Goal: Information Seeking & Learning: Compare options

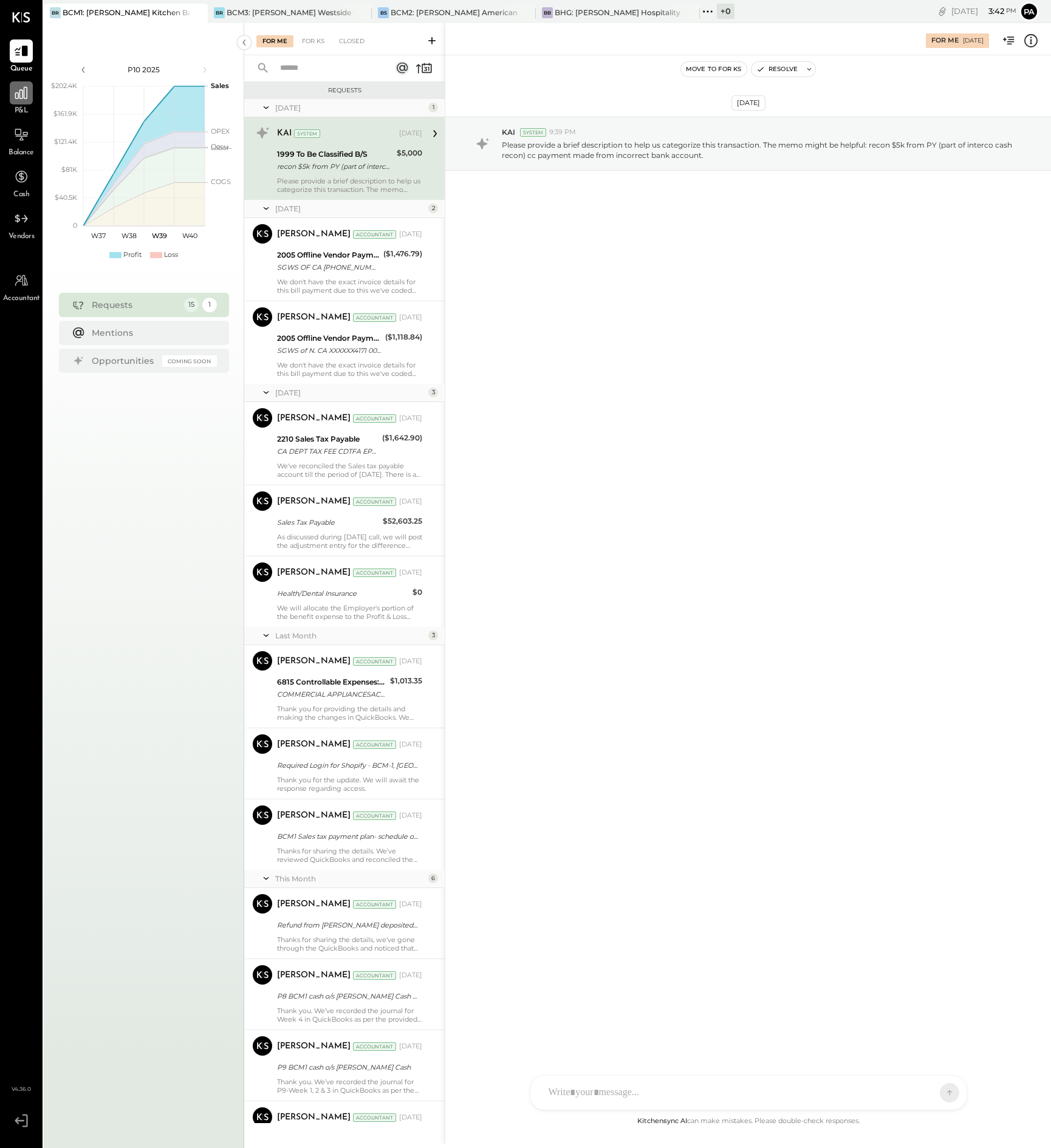
click at [22, 94] on icon at bounding box center [21, 93] width 12 height 12
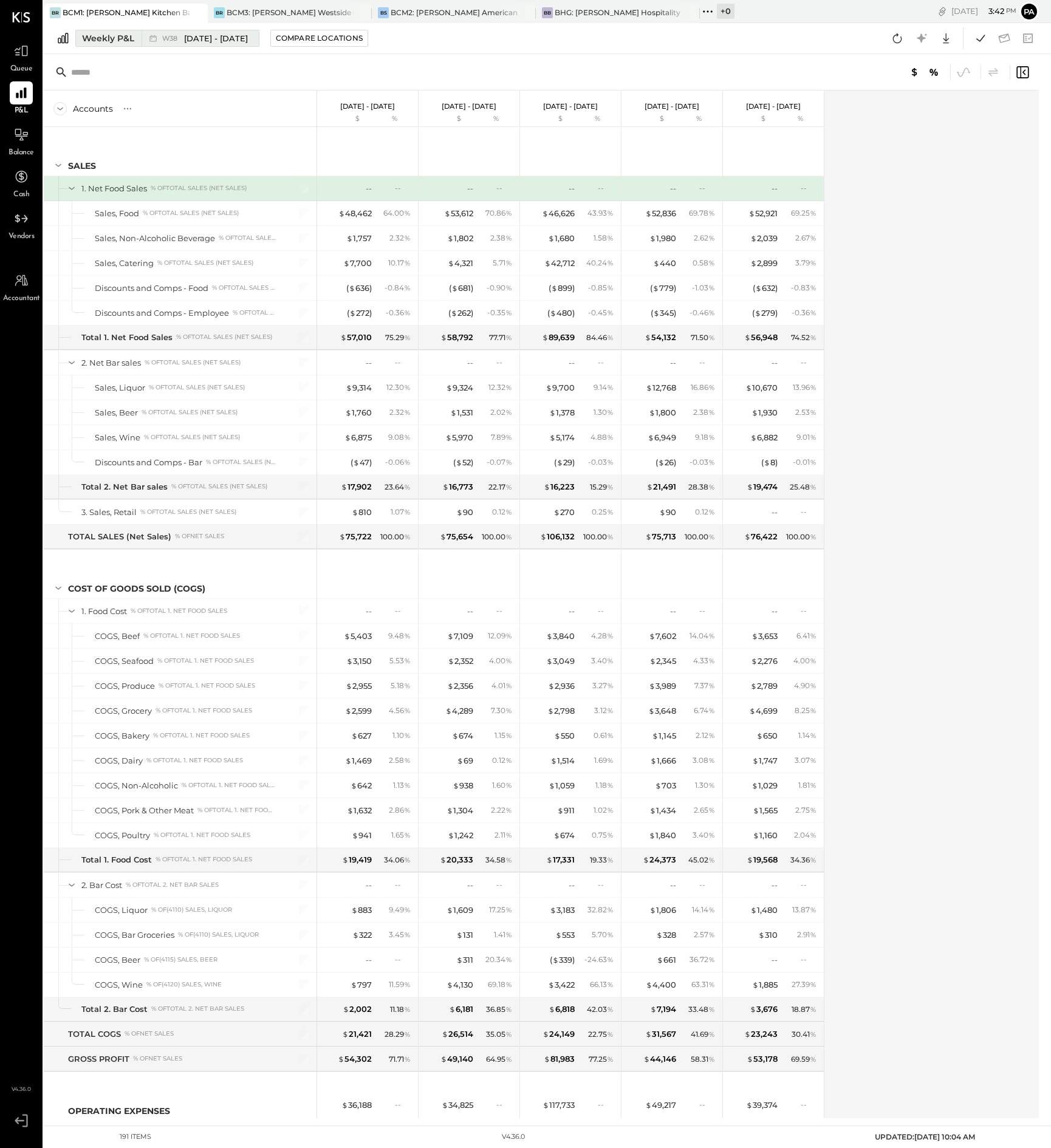
click at [100, 37] on div "Weekly P&L" at bounding box center [108, 38] width 52 height 12
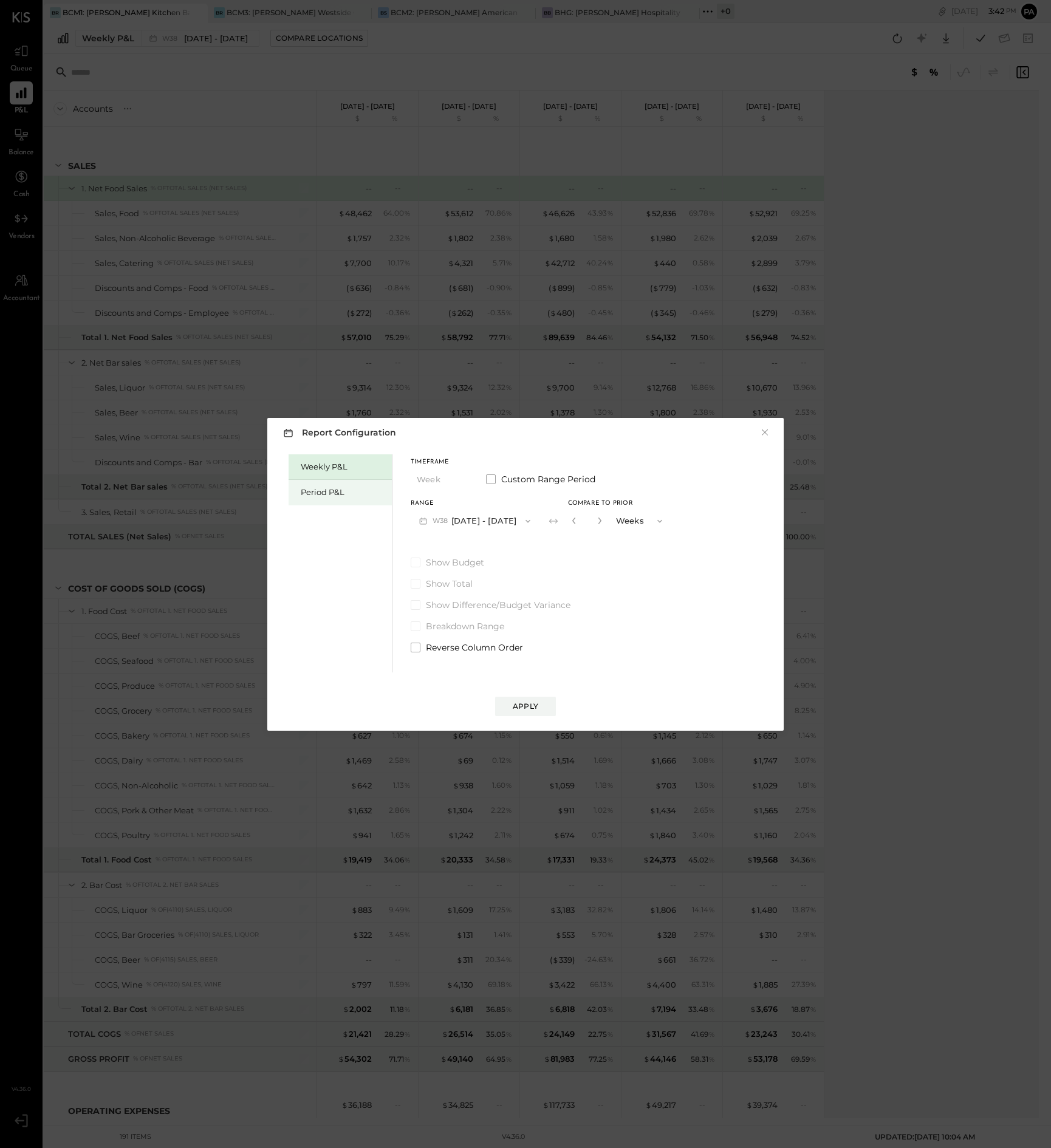
click at [340, 493] on div "Period P&L" at bounding box center [343, 493] width 85 height 12
click at [459, 480] on icon "button" at bounding box center [460, 479] width 10 height 10
click at [439, 544] on div "Year" at bounding box center [441, 545] width 59 height 22
click at [533, 519] on icon "button" at bounding box center [528, 521] width 10 height 10
click at [491, 521] on span "[DATE] - [DATE]" at bounding box center [470, 522] width 58 height 10
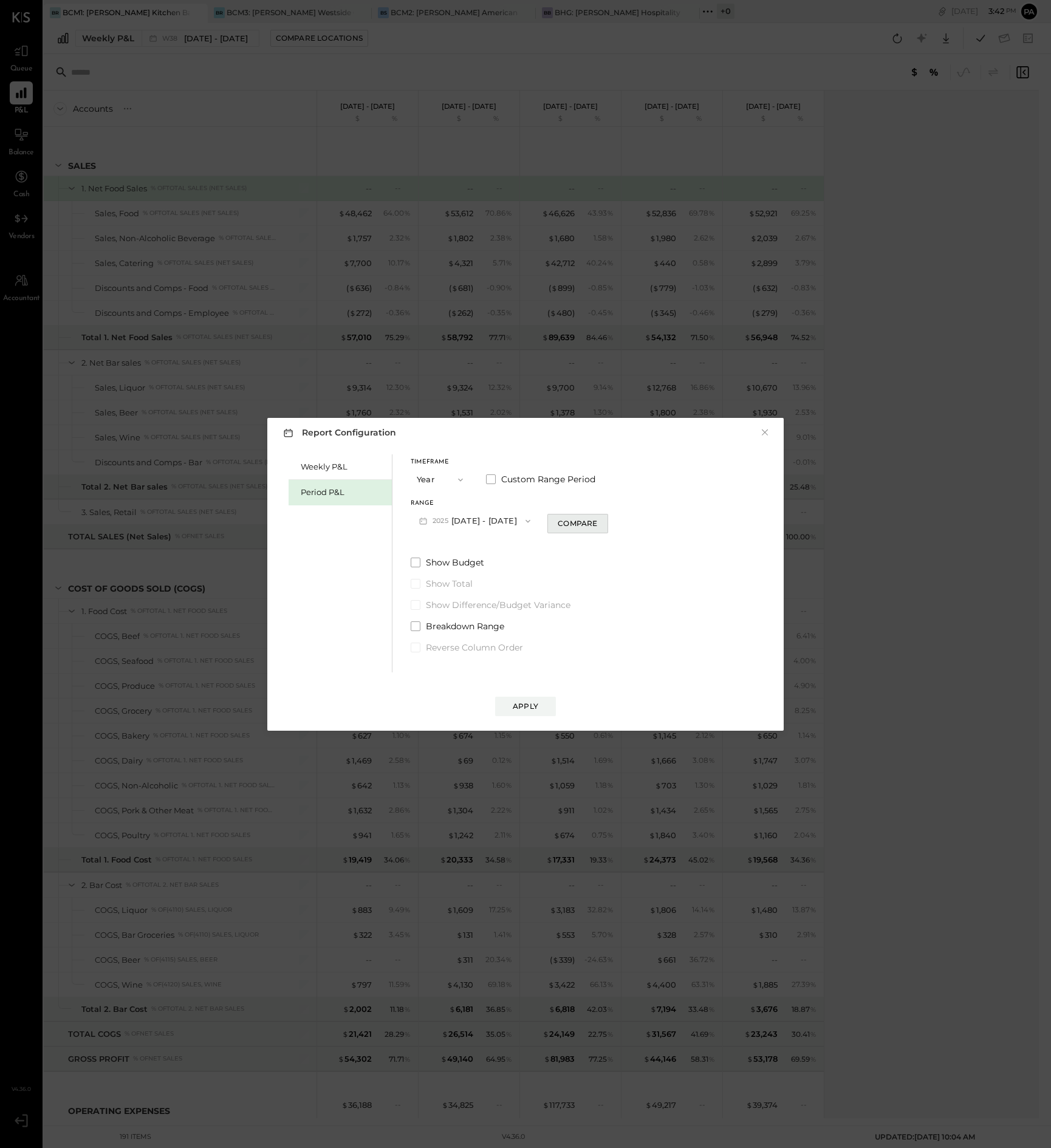
click at [587, 526] on div "Compare" at bounding box center [577, 523] width 39 height 10
click at [603, 520] on icon "button" at bounding box center [600, 521] width 7 height 7
type input "*"
click at [530, 705] on div "Apply" at bounding box center [526, 706] width 25 height 10
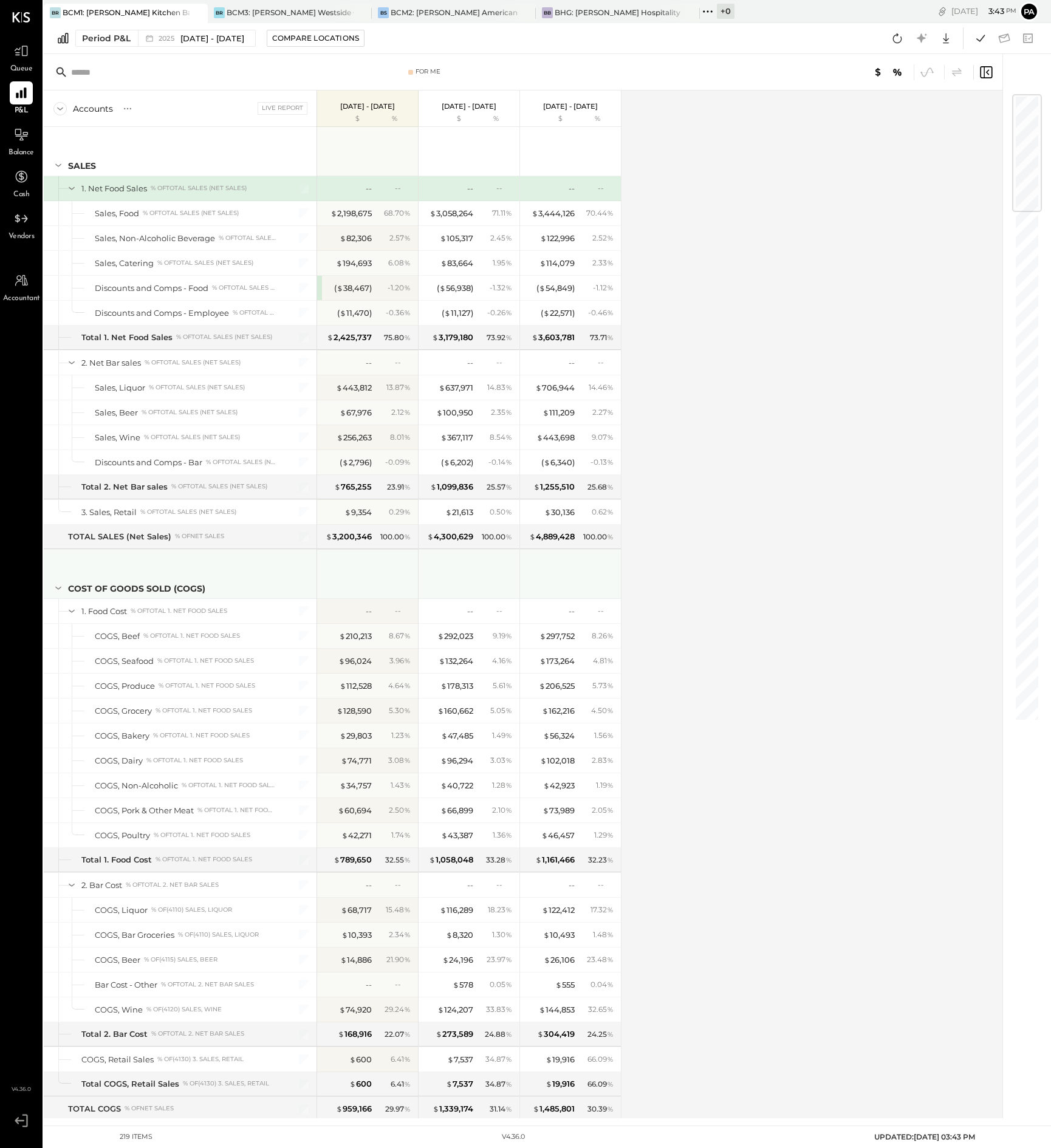
click at [59, 588] on icon at bounding box center [59, 588] width 13 height 13
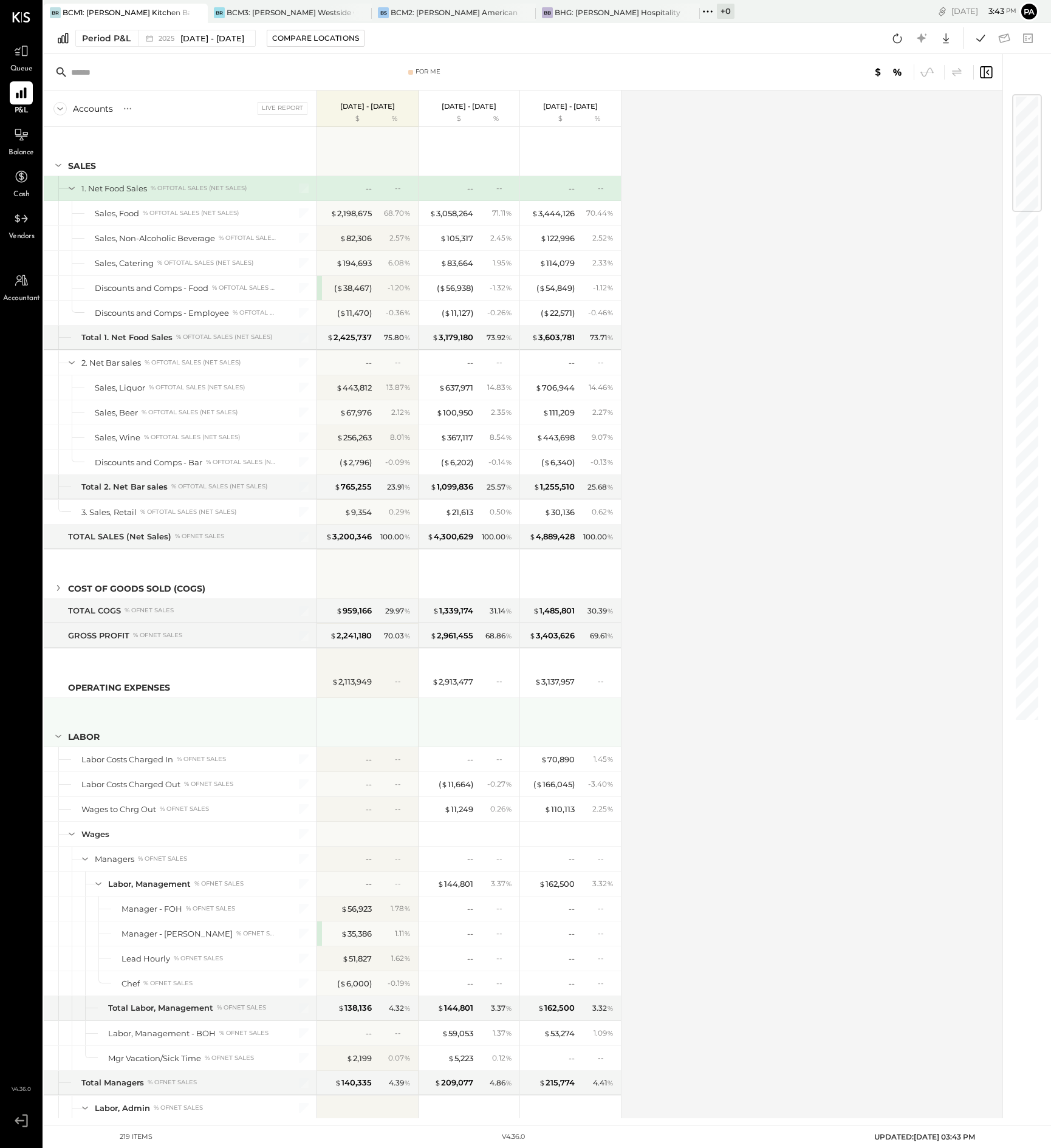
click at [55, 736] on icon at bounding box center [59, 736] width 13 height 13
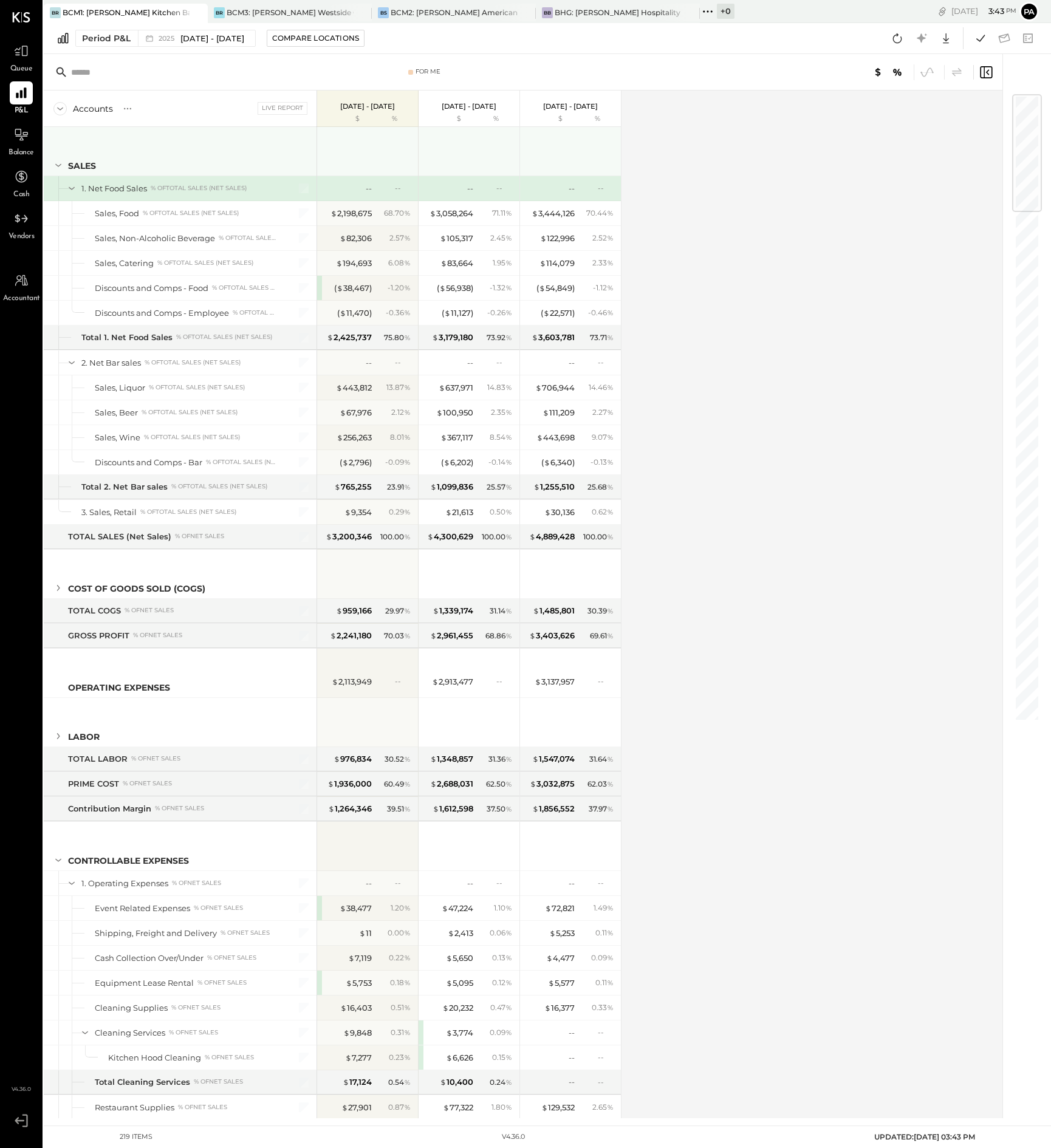
click at [58, 164] on icon at bounding box center [59, 165] width 13 height 13
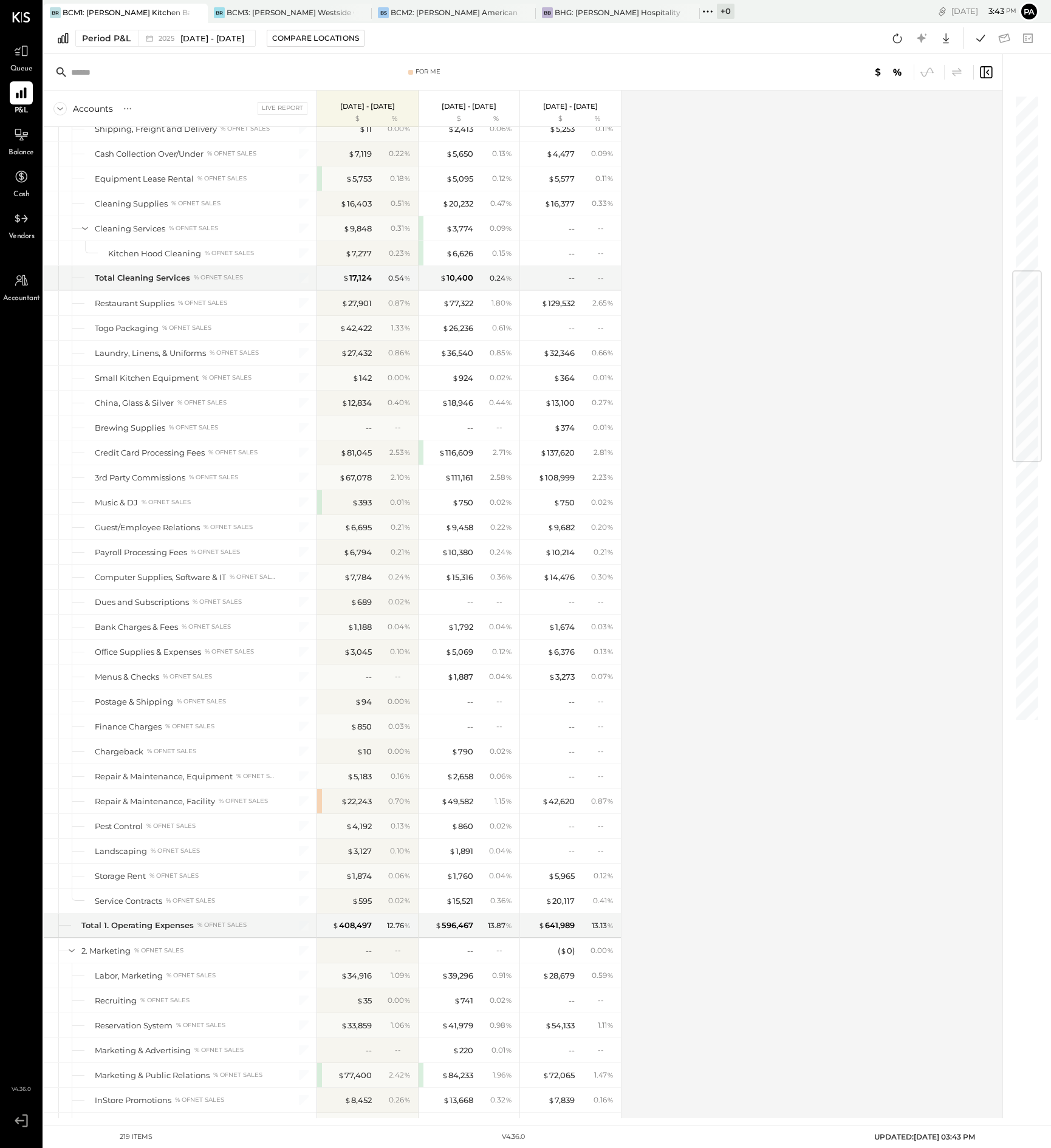
scroll to position [911, 0]
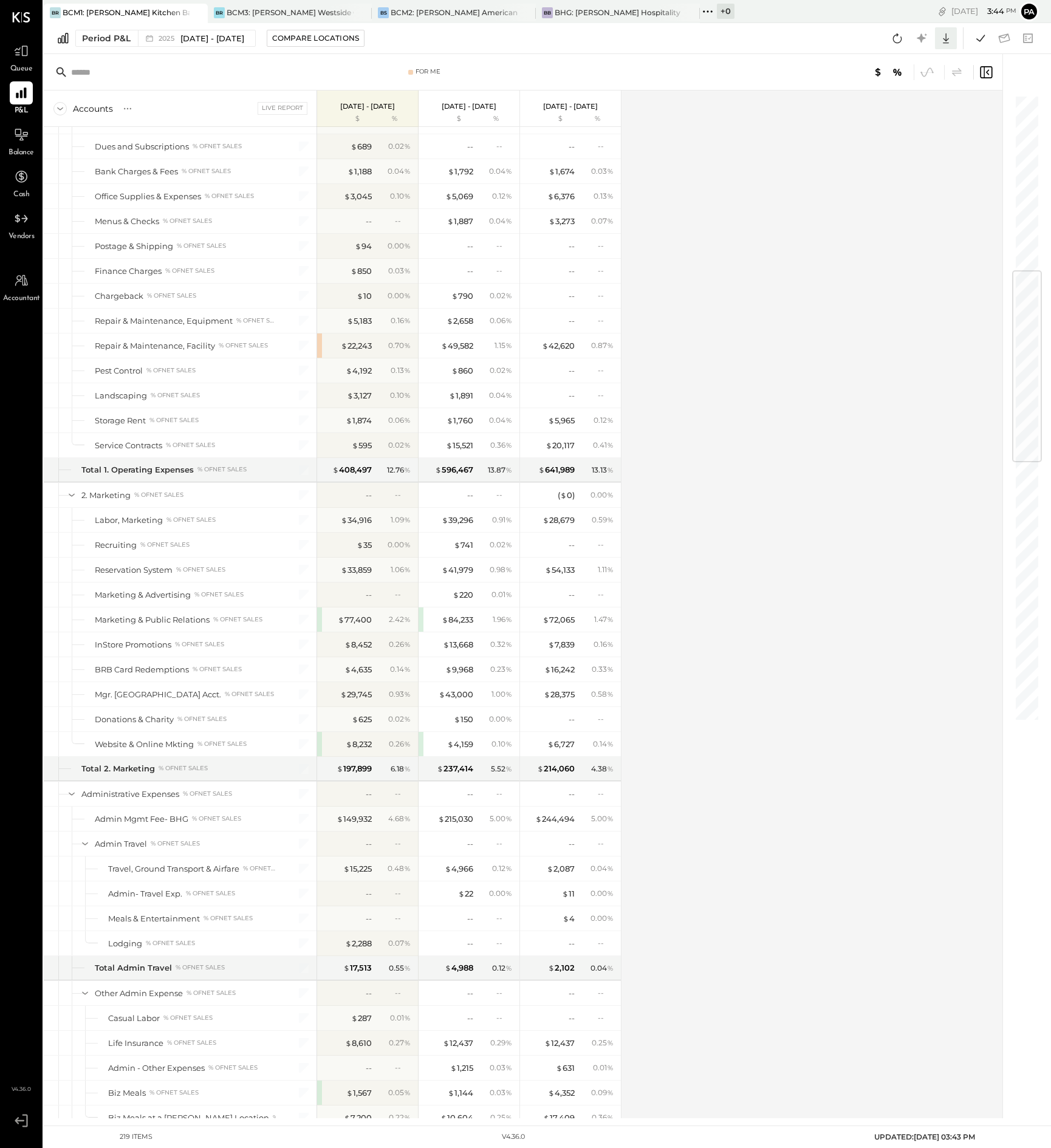
click at [947, 36] on icon at bounding box center [946, 38] width 16 height 16
click at [896, 108] on div "Excel" at bounding box center [908, 109] width 97 height 25
click at [363, 395] on div "$ 3,127" at bounding box center [359, 396] width 25 height 12
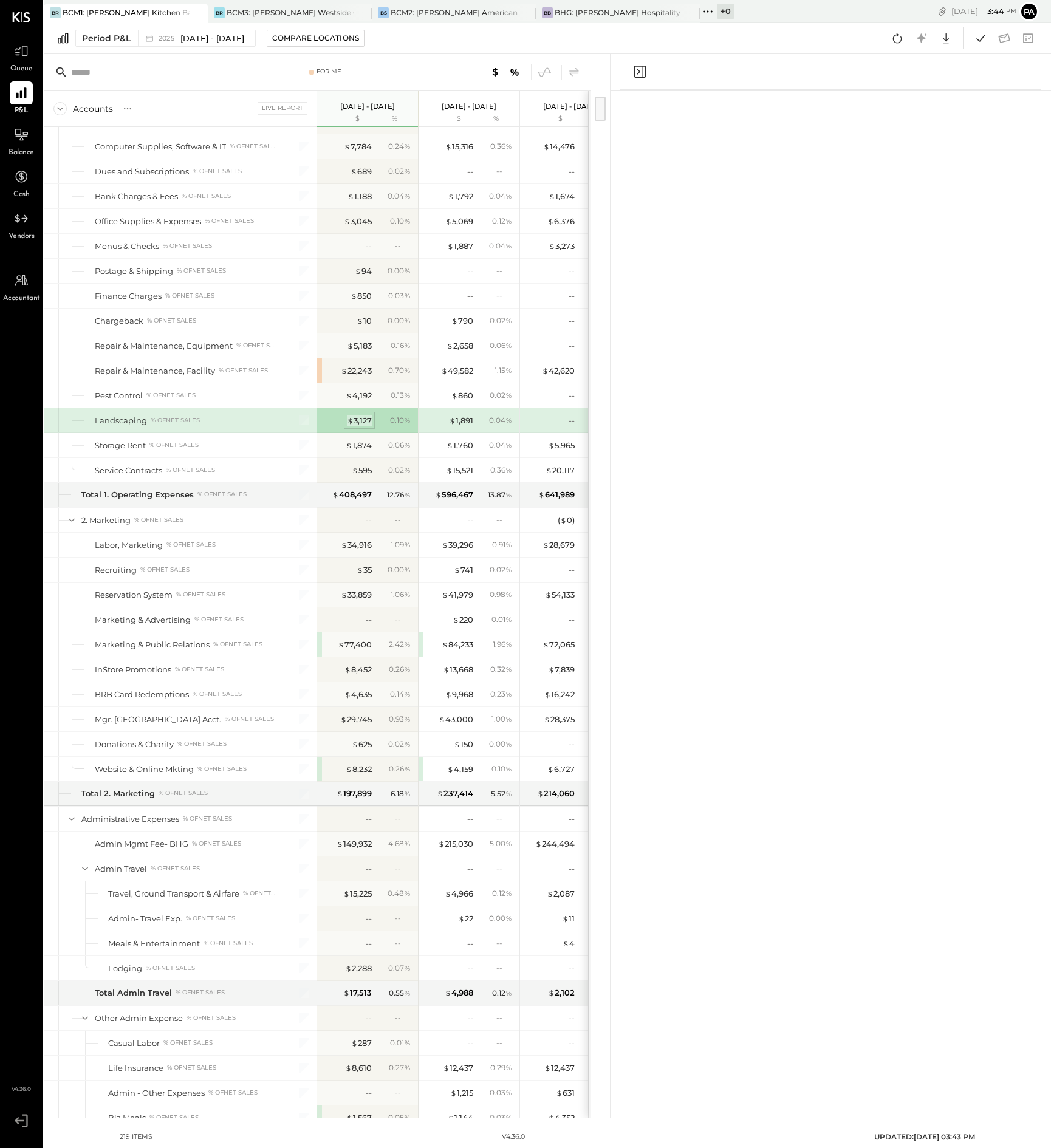
scroll to position [936, 0]
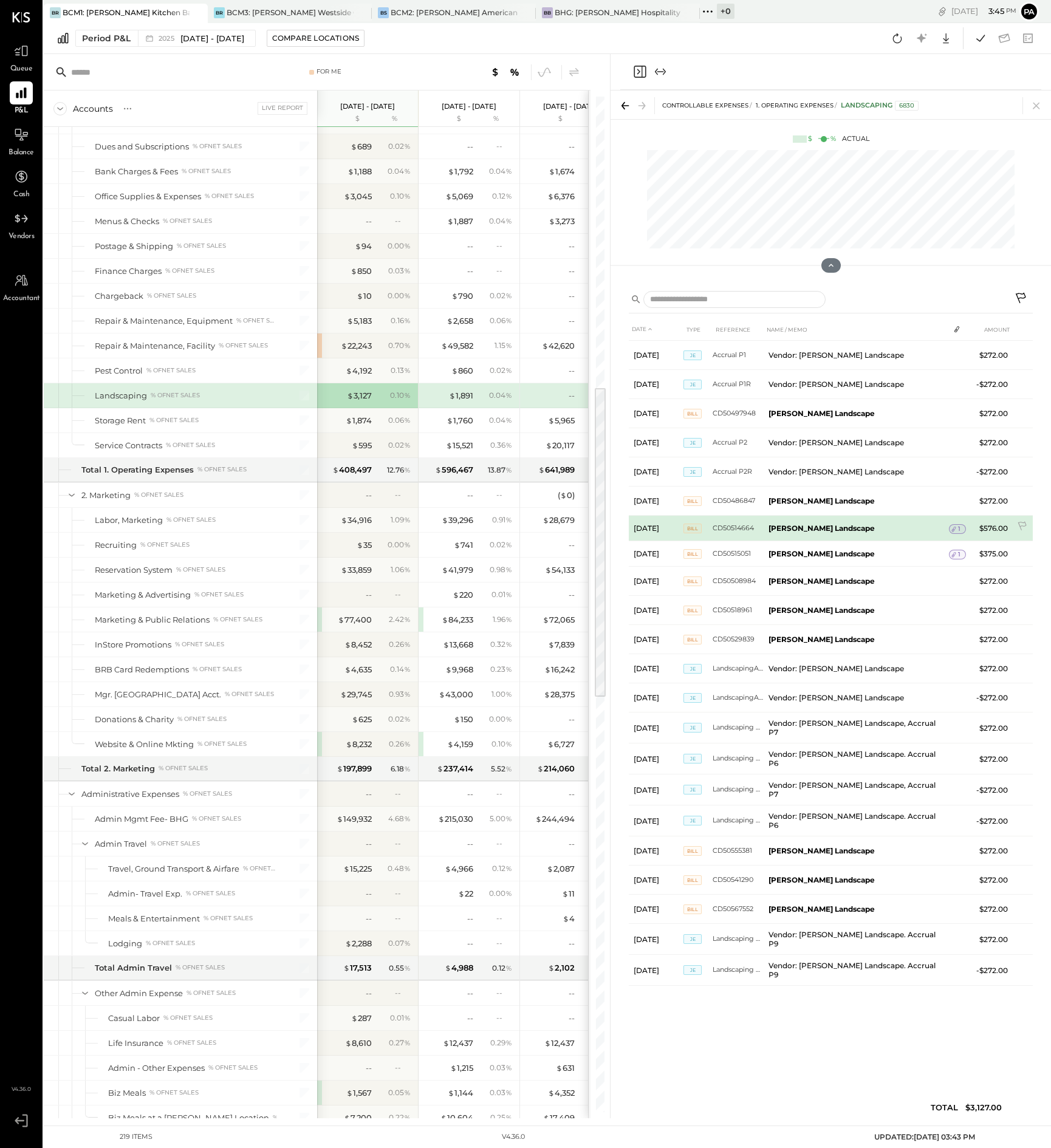
click at [954, 527] on icon at bounding box center [953, 528] width 8 height 8
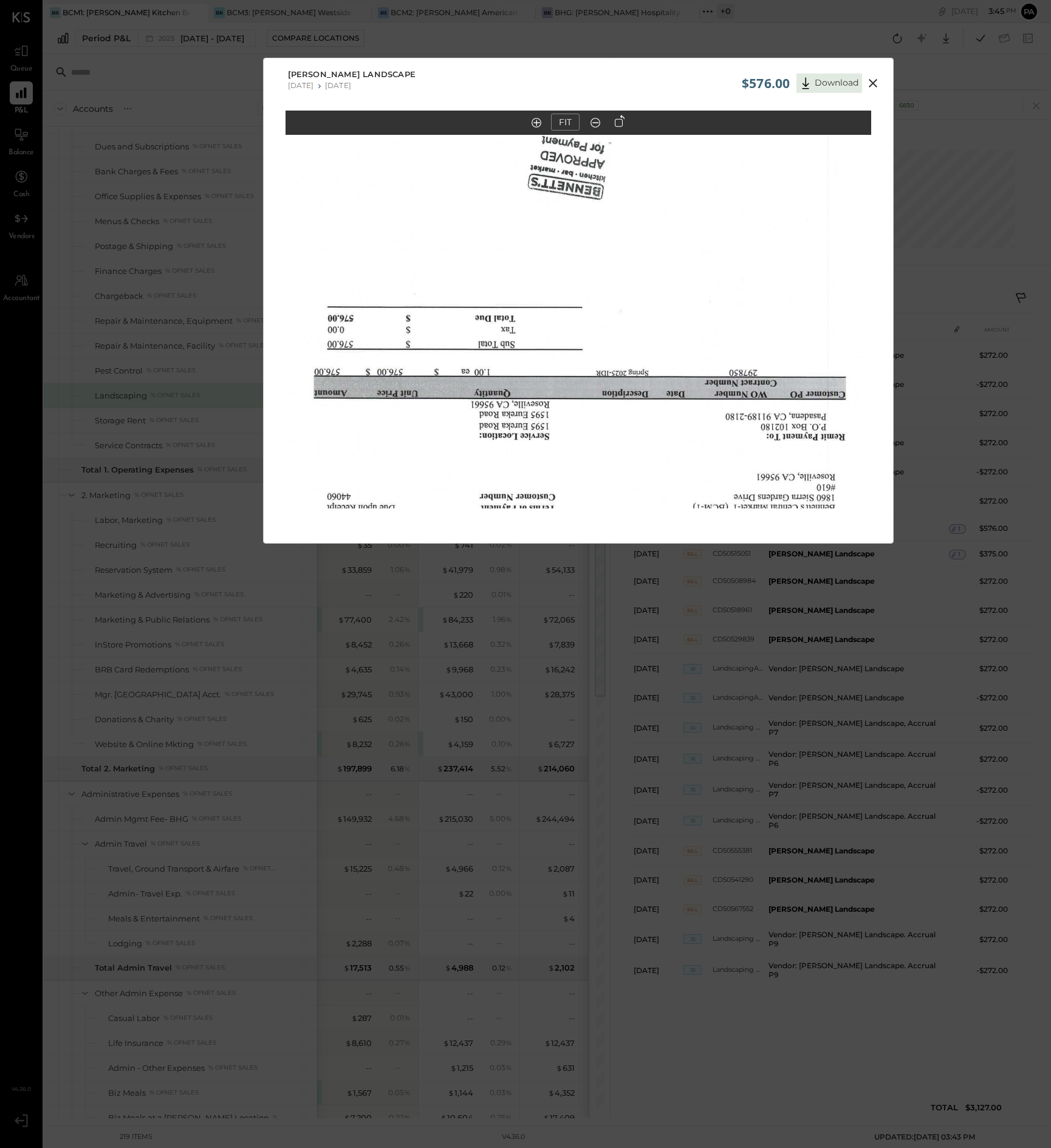
click at [869, 81] on icon at bounding box center [873, 83] width 15 height 15
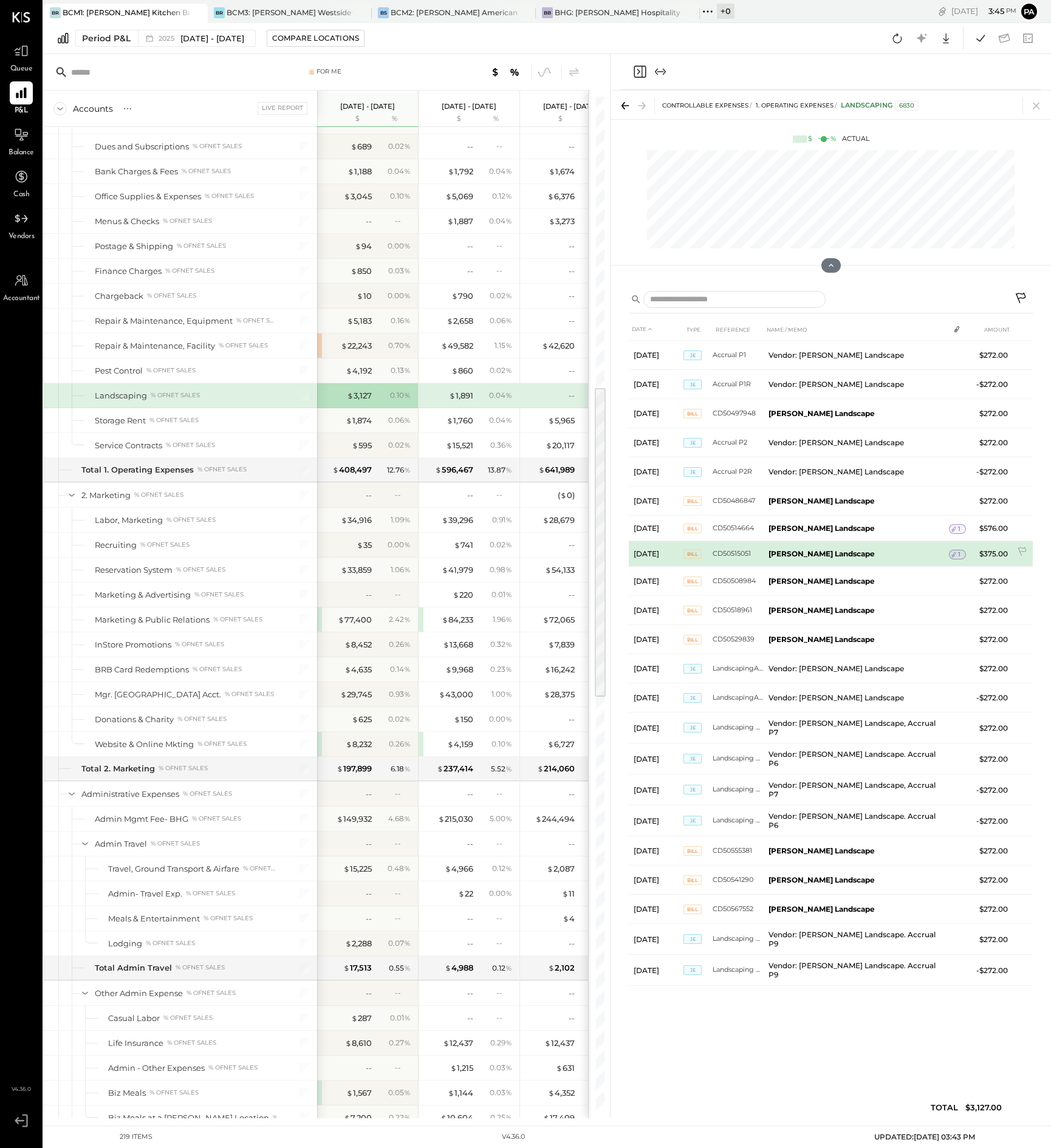
click at [954, 553] on icon at bounding box center [953, 554] width 8 height 8
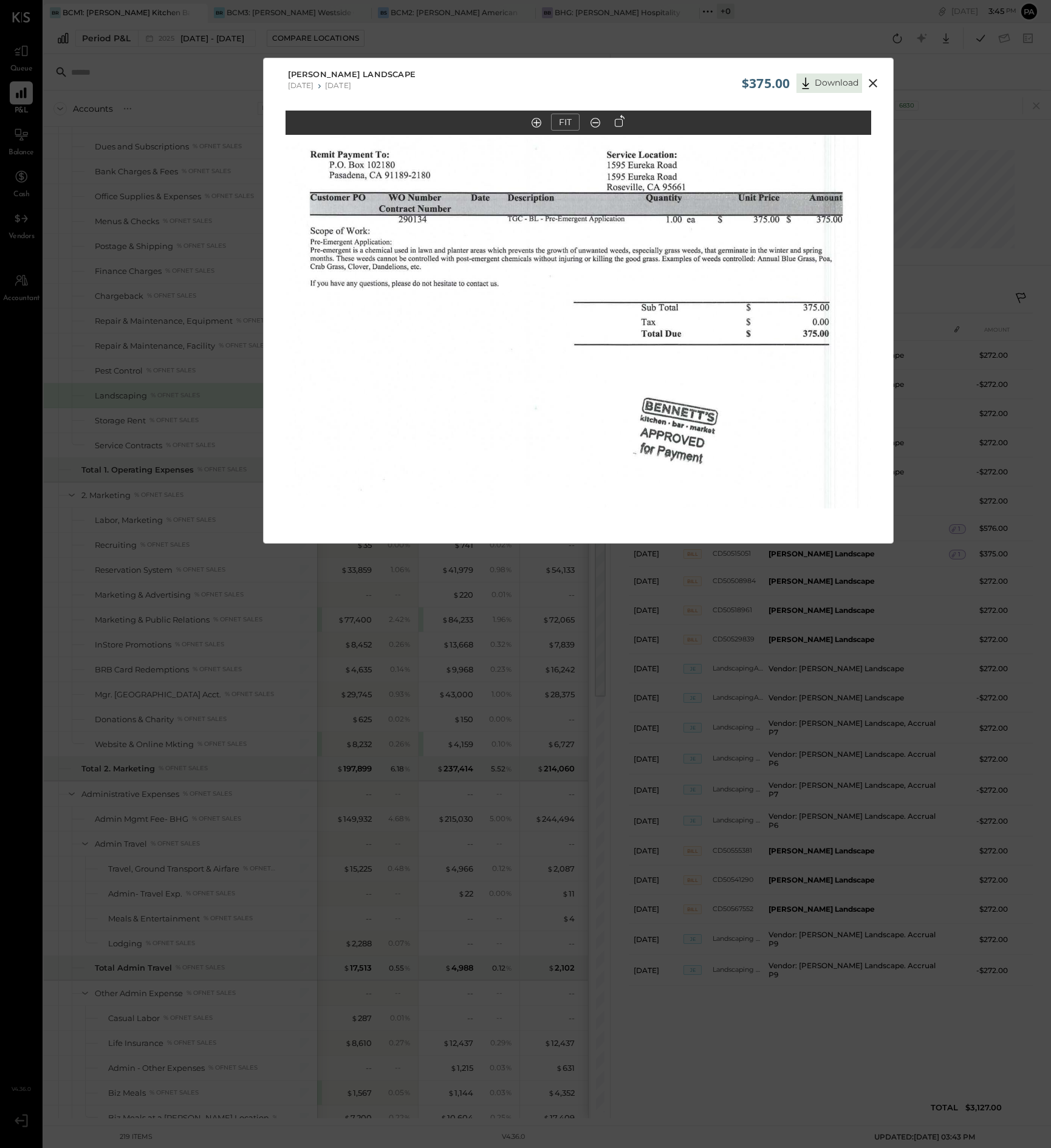
click at [871, 82] on icon at bounding box center [873, 82] width 8 height 8
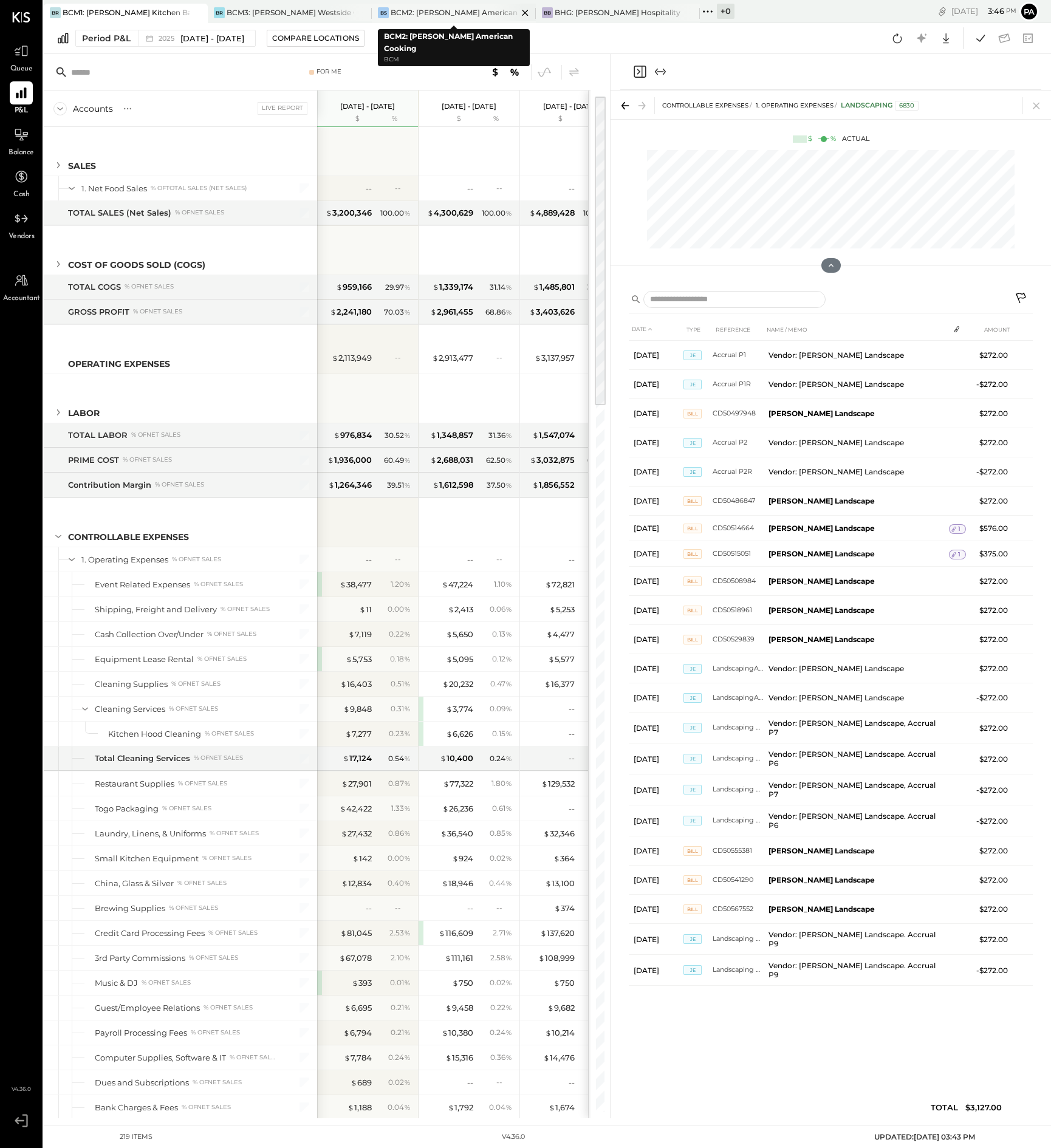
click at [434, 12] on div "BCM2: [PERSON_NAME] American Cooking" at bounding box center [454, 13] width 127 height 10
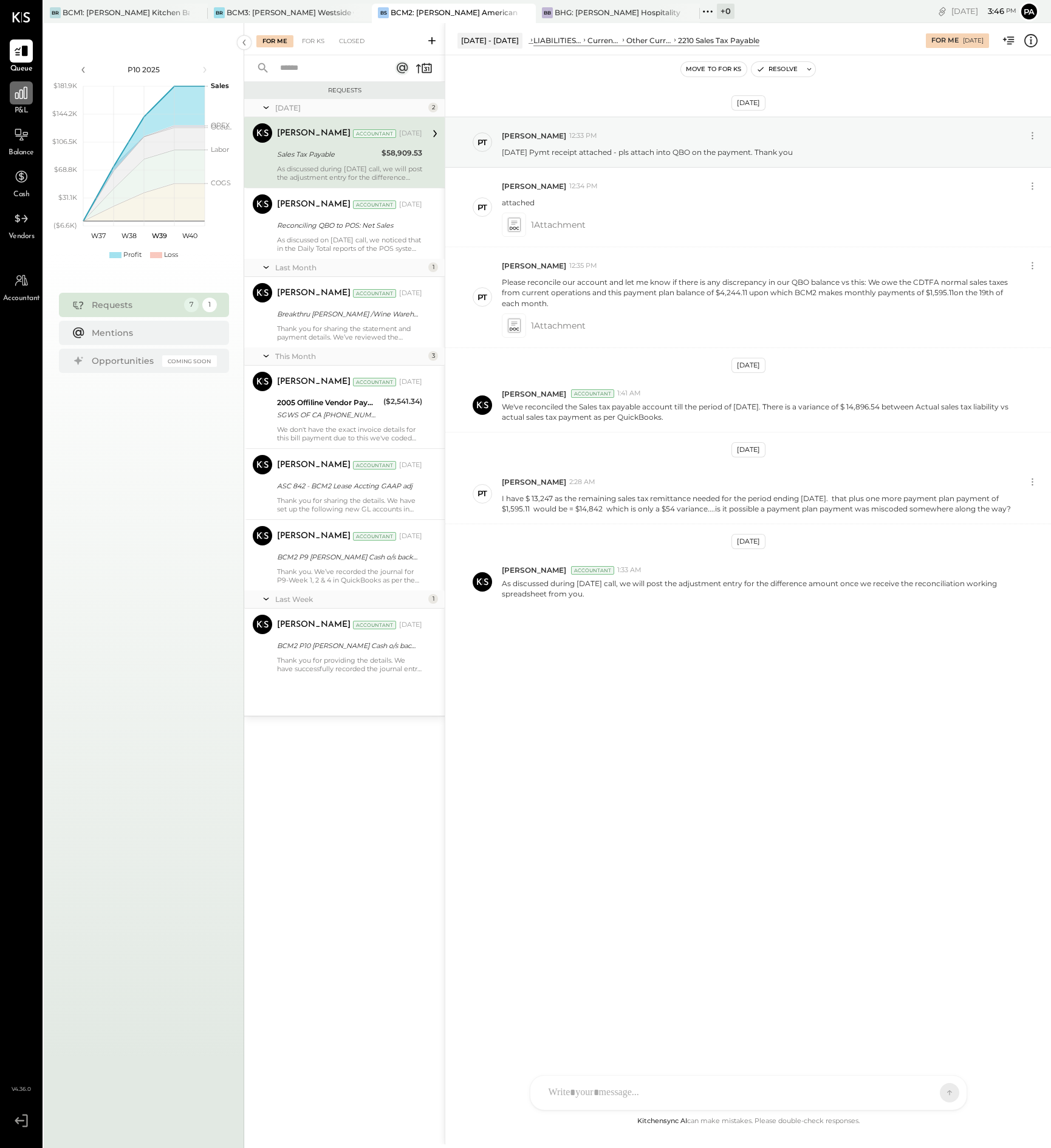
click at [19, 99] on icon at bounding box center [21, 93] width 16 height 16
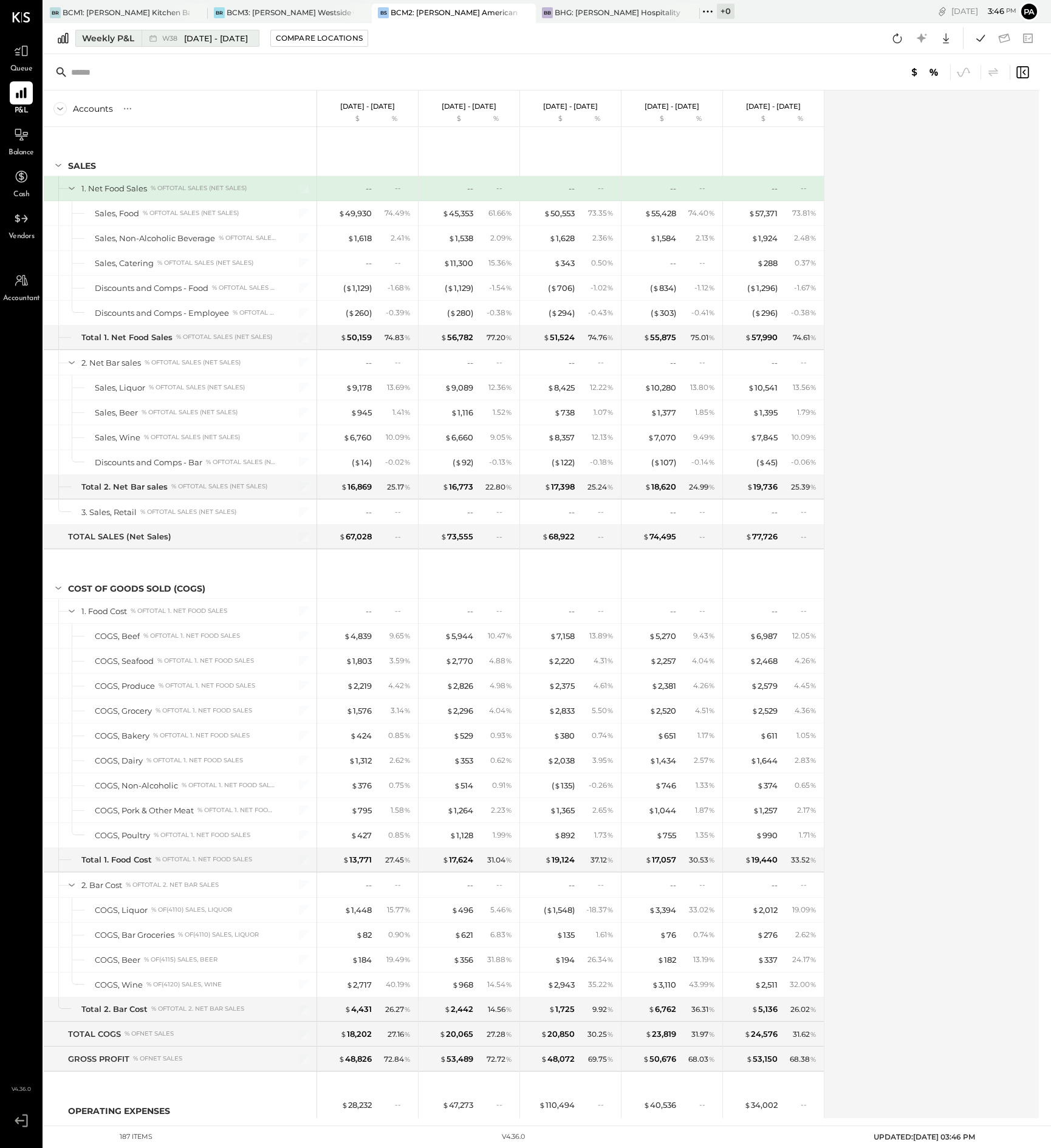
click at [130, 36] on div "Weekly P&L" at bounding box center [108, 38] width 52 height 12
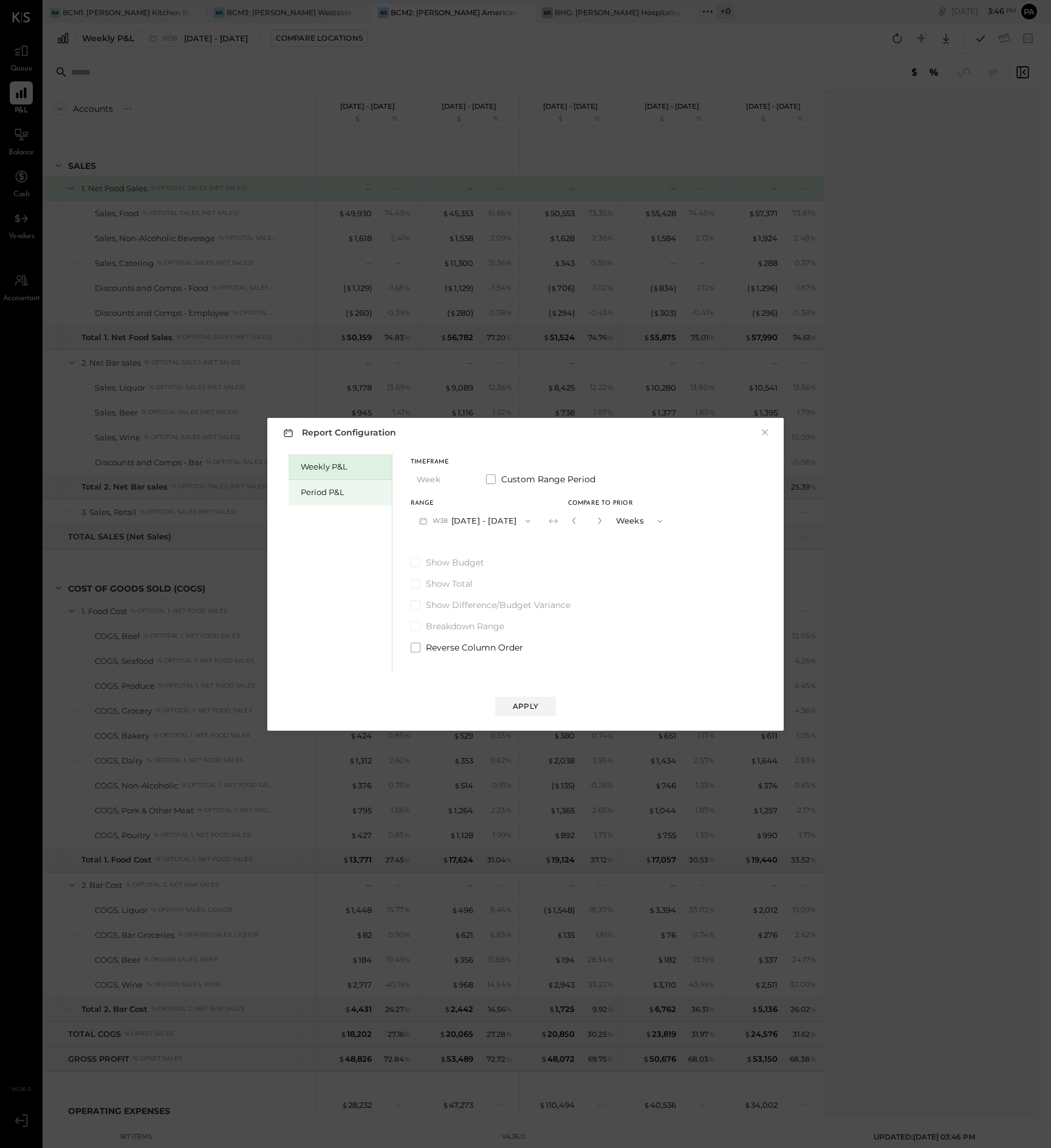
click at [329, 484] on div "Period P&L" at bounding box center [340, 493] width 103 height 25
click at [464, 477] on icon "button" at bounding box center [460, 479] width 10 height 10
click at [433, 543] on span "Year" at bounding box center [428, 545] width 16 height 8
click at [593, 521] on div "Compare" at bounding box center [577, 523] width 39 height 10
click at [603, 520] on icon "button" at bounding box center [600, 521] width 7 height 7
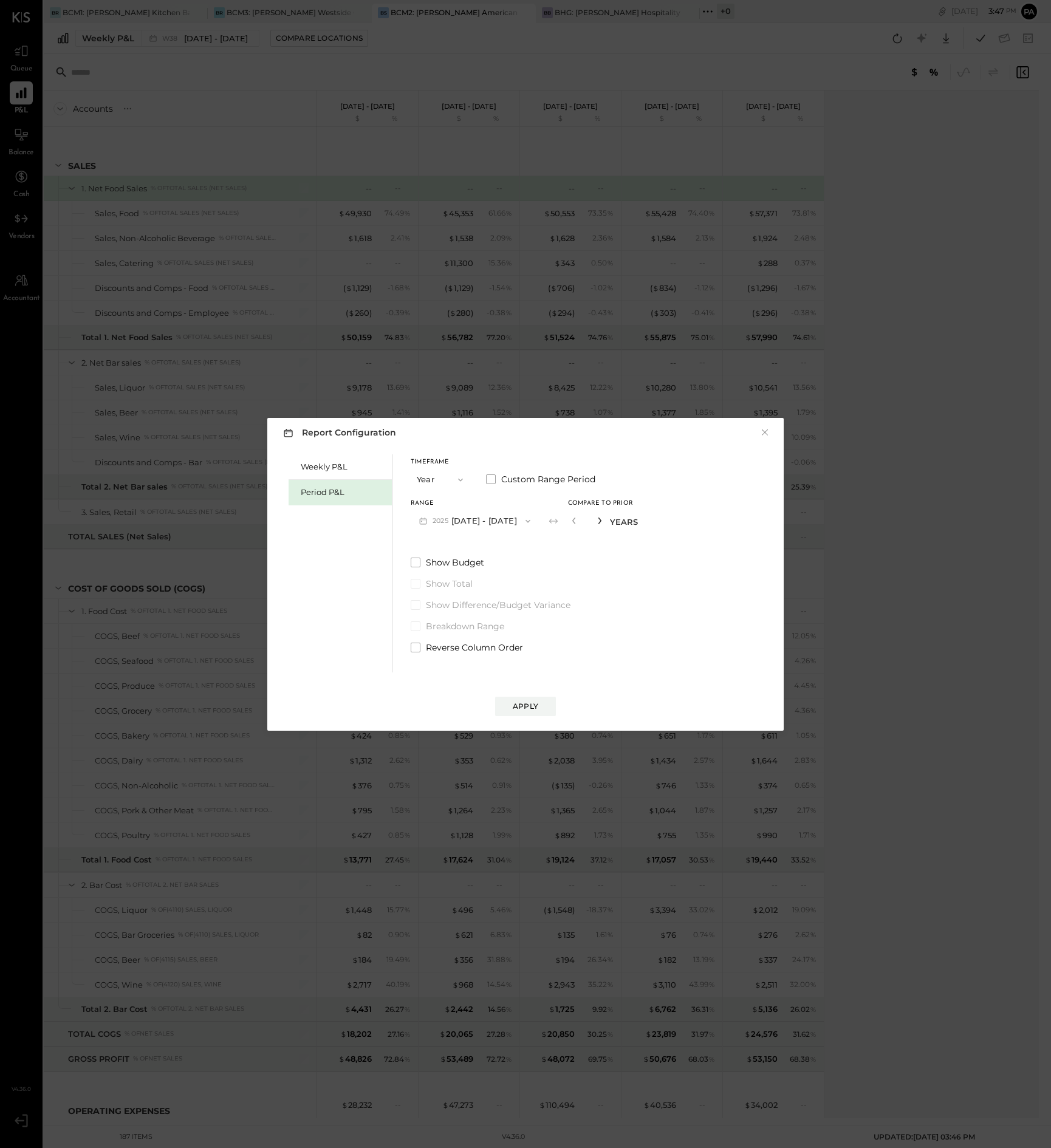
click at [603, 520] on icon "button" at bounding box center [600, 521] width 7 height 7
type input "*"
click at [523, 702] on div "Apply" at bounding box center [526, 706] width 25 height 10
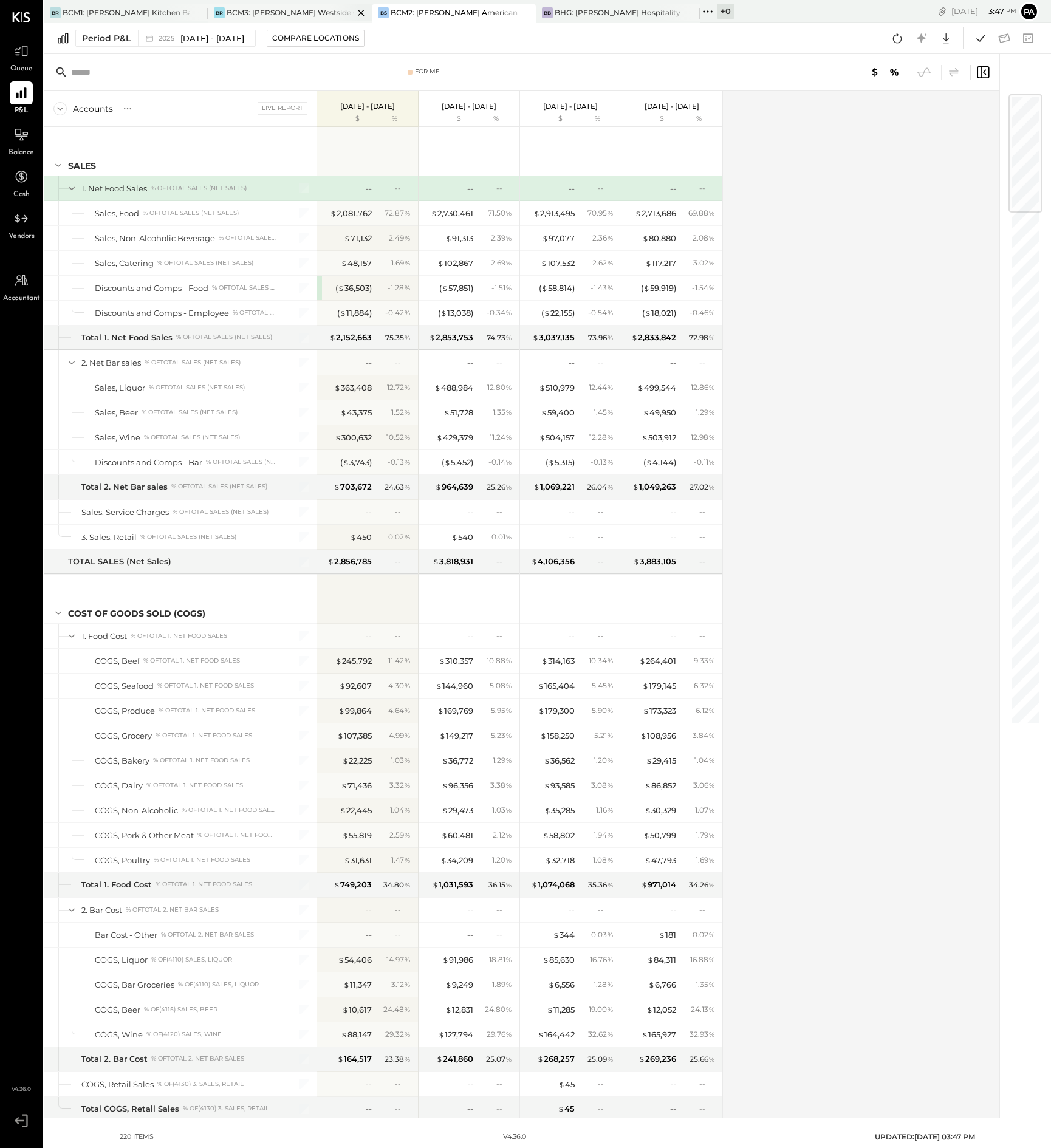
click at [307, 8] on div "BCM3: [PERSON_NAME] Westside Grill" at bounding box center [289, 13] width 127 height 10
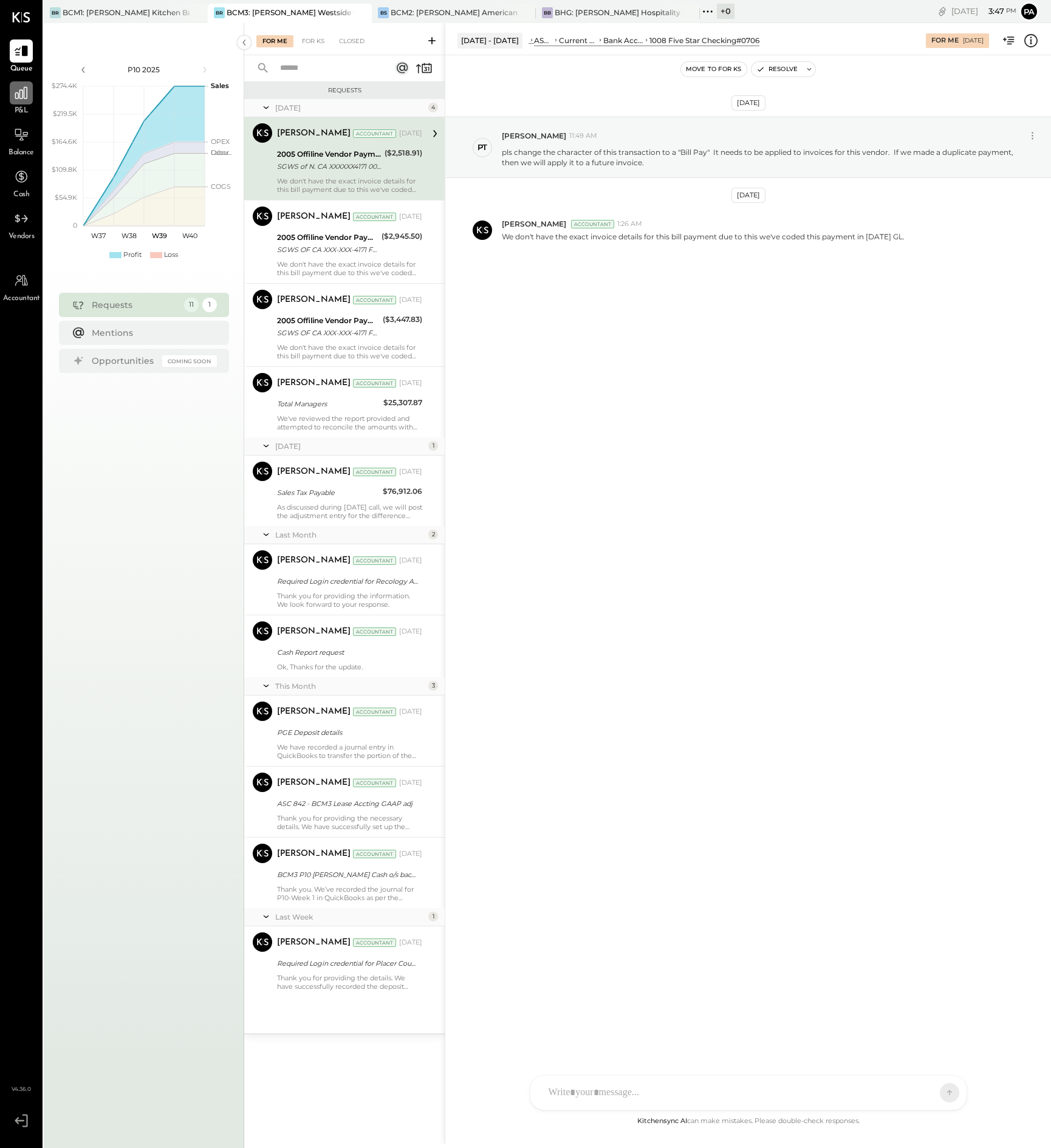
click at [24, 99] on icon at bounding box center [21, 93] width 16 height 16
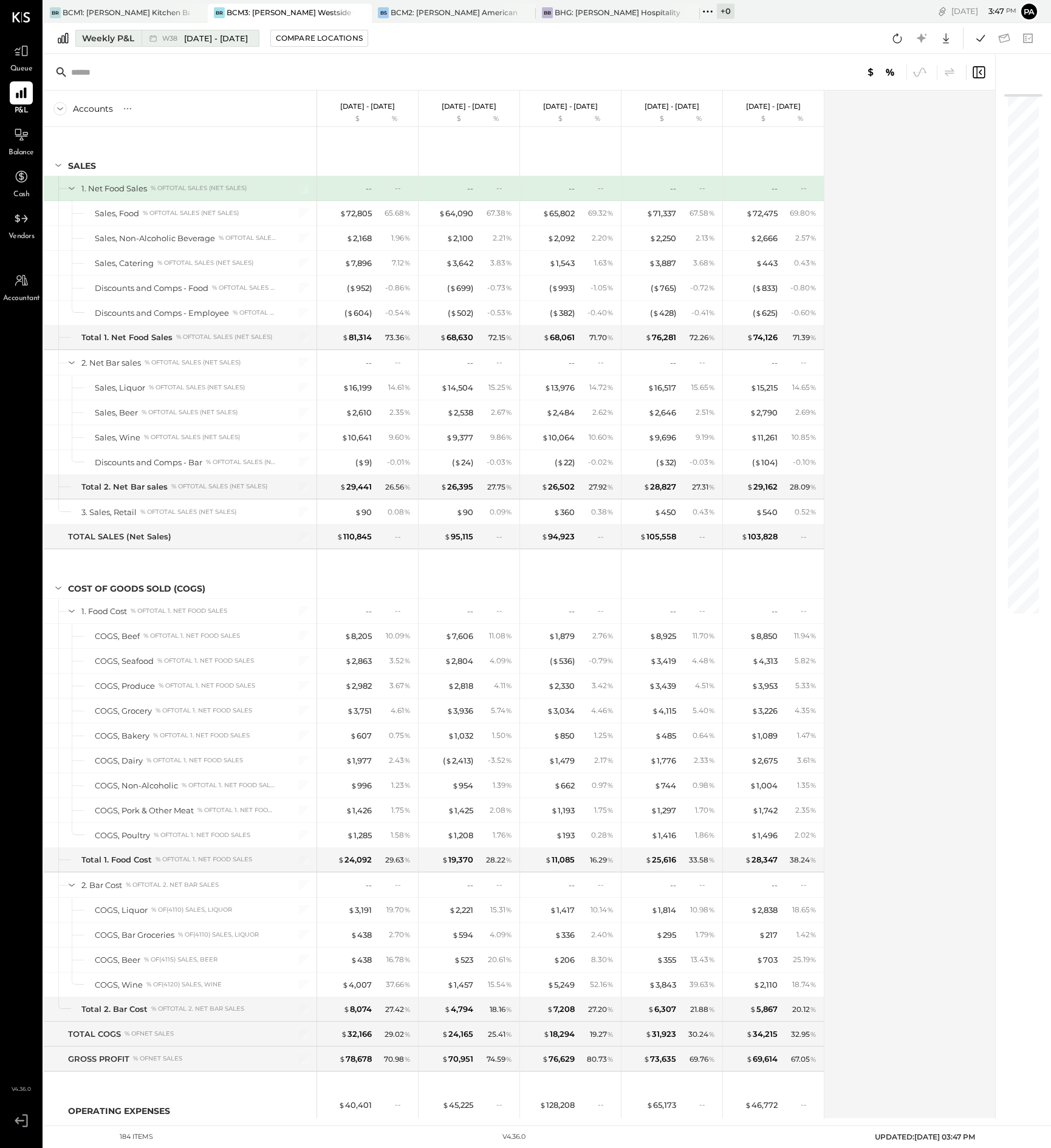
click at [111, 39] on div "Weekly P&L" at bounding box center [108, 38] width 52 height 12
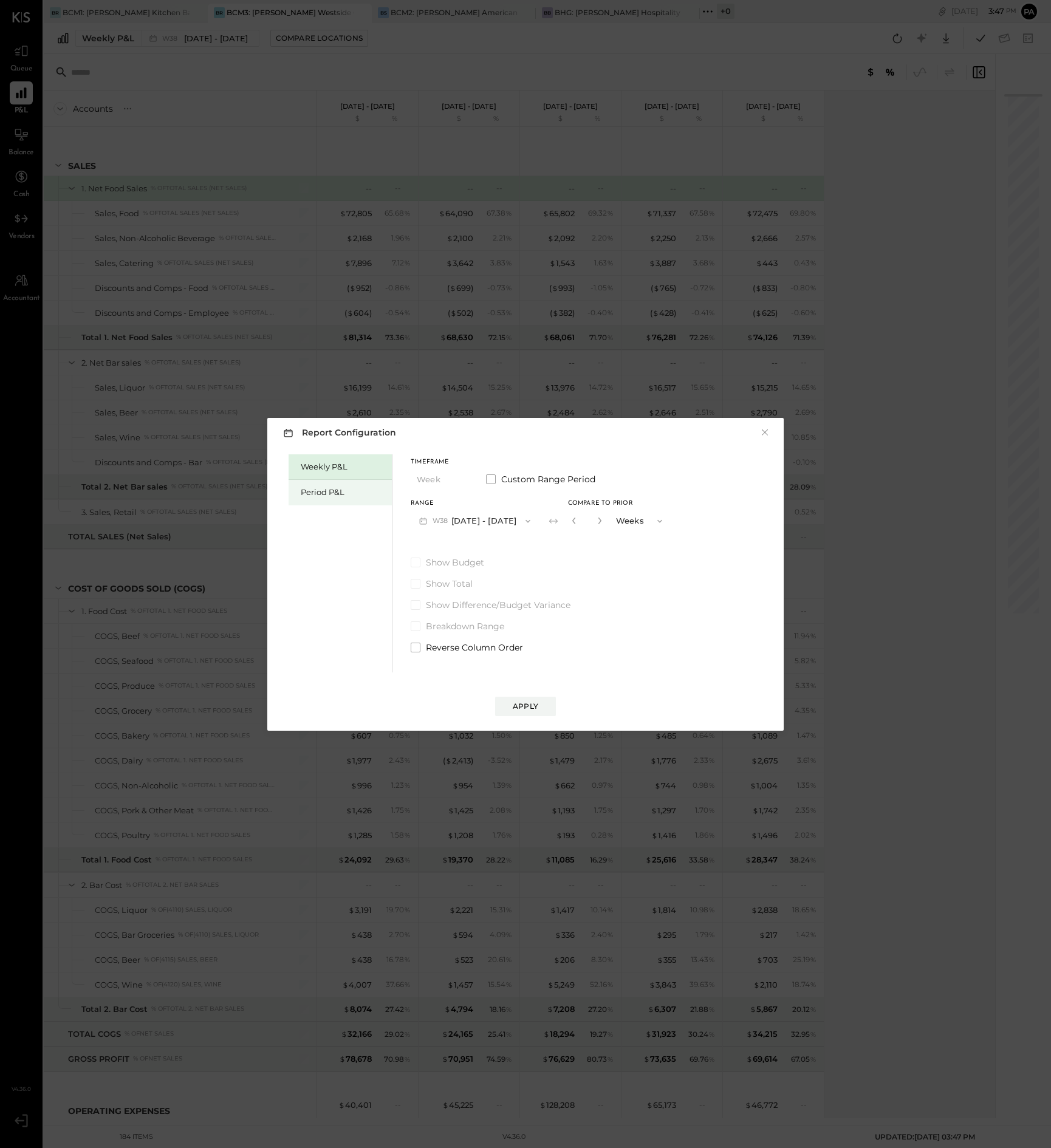
click at [318, 495] on div "Period P&L" at bounding box center [343, 493] width 85 height 12
click at [461, 479] on icon "button" at bounding box center [460, 479] width 5 height 3
click at [435, 544] on span "Year" at bounding box center [428, 545] width 16 height 8
click at [597, 527] on div "Compare" at bounding box center [577, 523] width 39 height 10
click at [603, 521] on icon "button" at bounding box center [600, 521] width 7 height 7
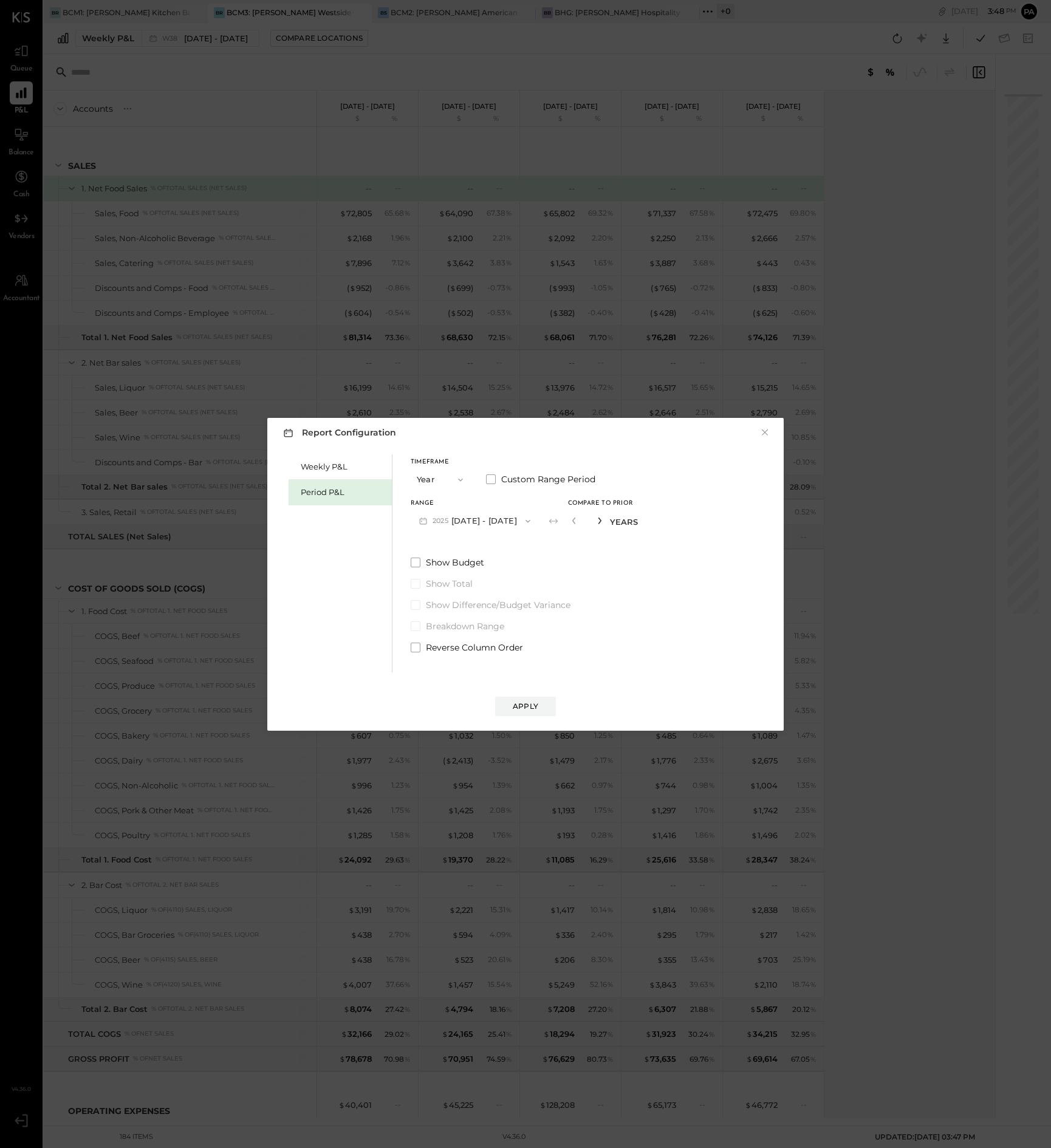
click at [603, 521] on icon "button" at bounding box center [600, 521] width 7 height 7
type input "*"
click at [520, 704] on div "Apply" at bounding box center [526, 706] width 25 height 10
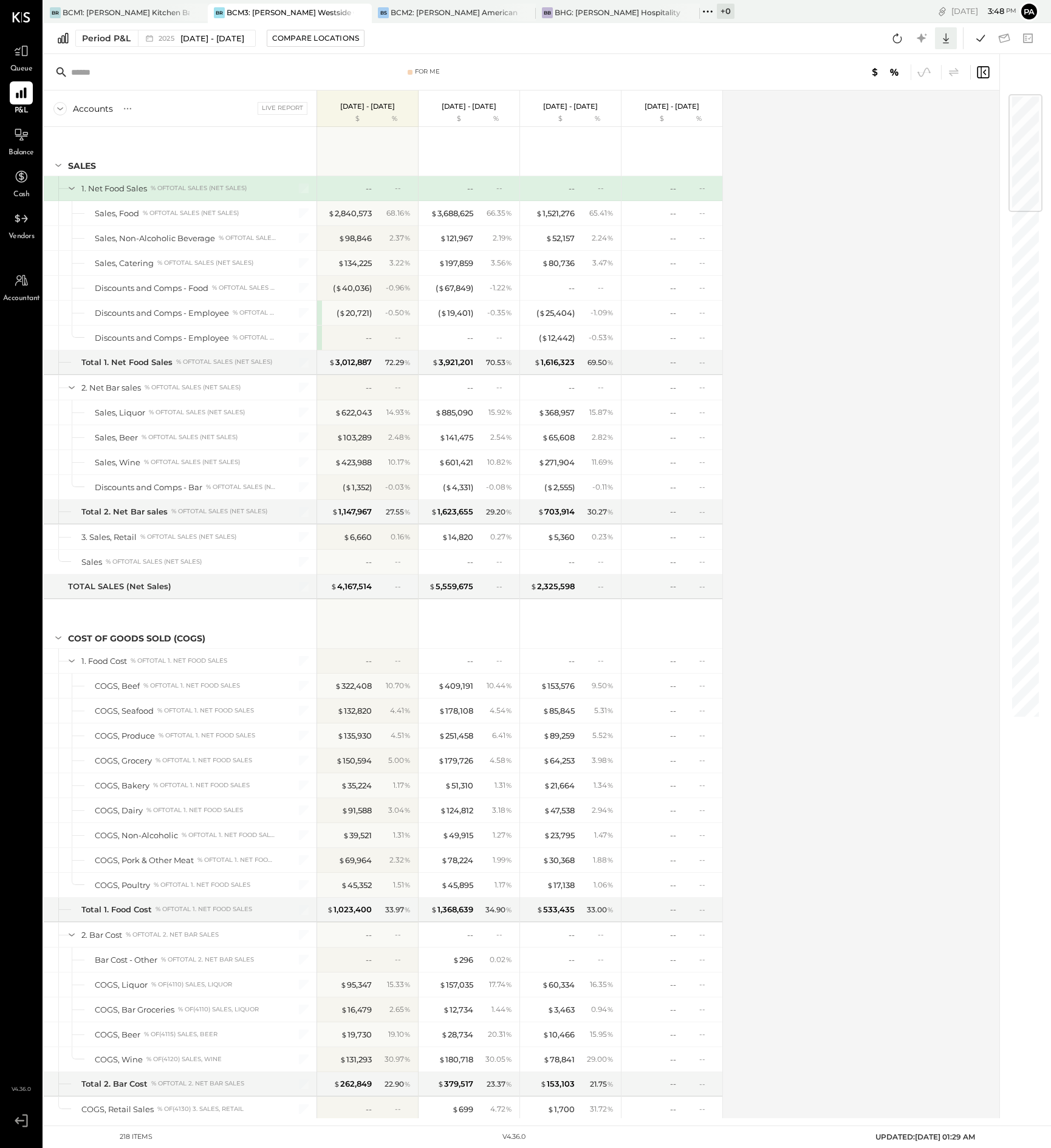
click at [946, 37] on icon at bounding box center [946, 39] width 6 height 10
click at [899, 108] on div "Excel" at bounding box center [908, 109] width 97 height 25
click at [807, 114] on div "Accounts S % GL Live Report [DATE] - [DATE] $ % [DATE] - [DATE] $ % [DATE] - [D…" at bounding box center [523, 604] width 957 height 1028
click at [460, 8] on div "BCM2: [PERSON_NAME] American Cooking" at bounding box center [454, 13] width 127 height 10
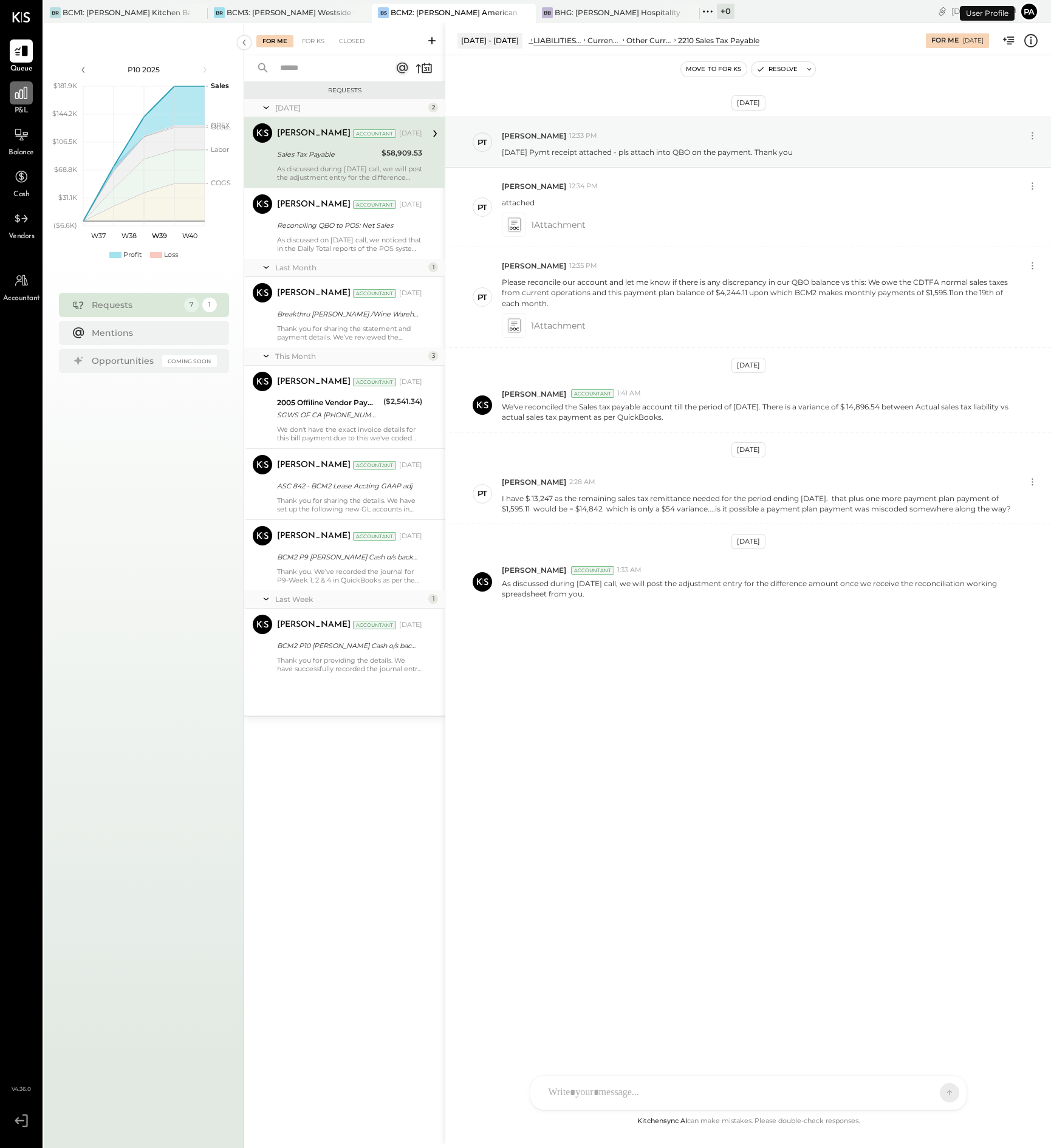
click at [22, 102] on div at bounding box center [21, 93] width 23 height 23
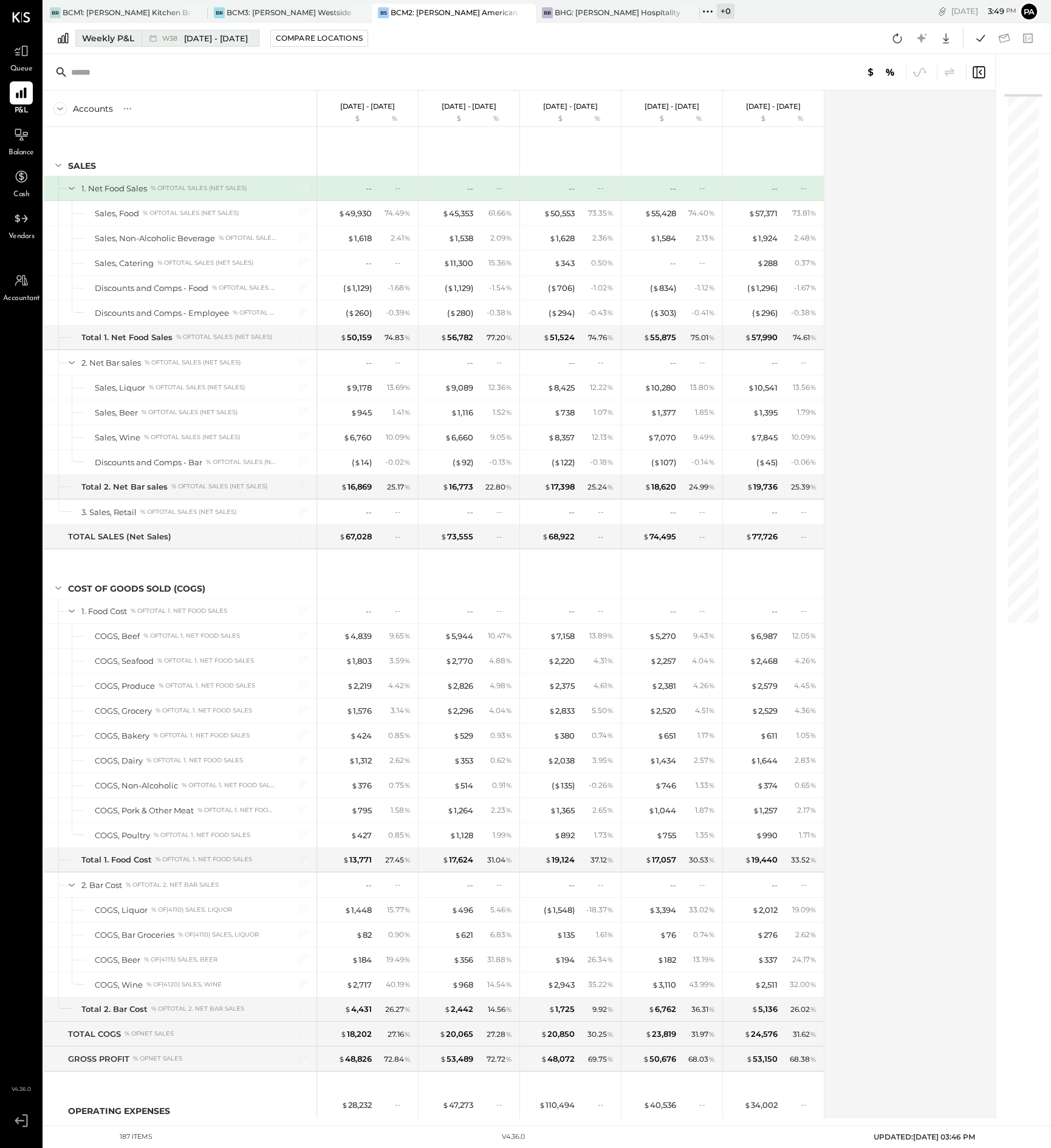
click at [122, 38] on div "Weekly P&L" at bounding box center [108, 38] width 52 height 12
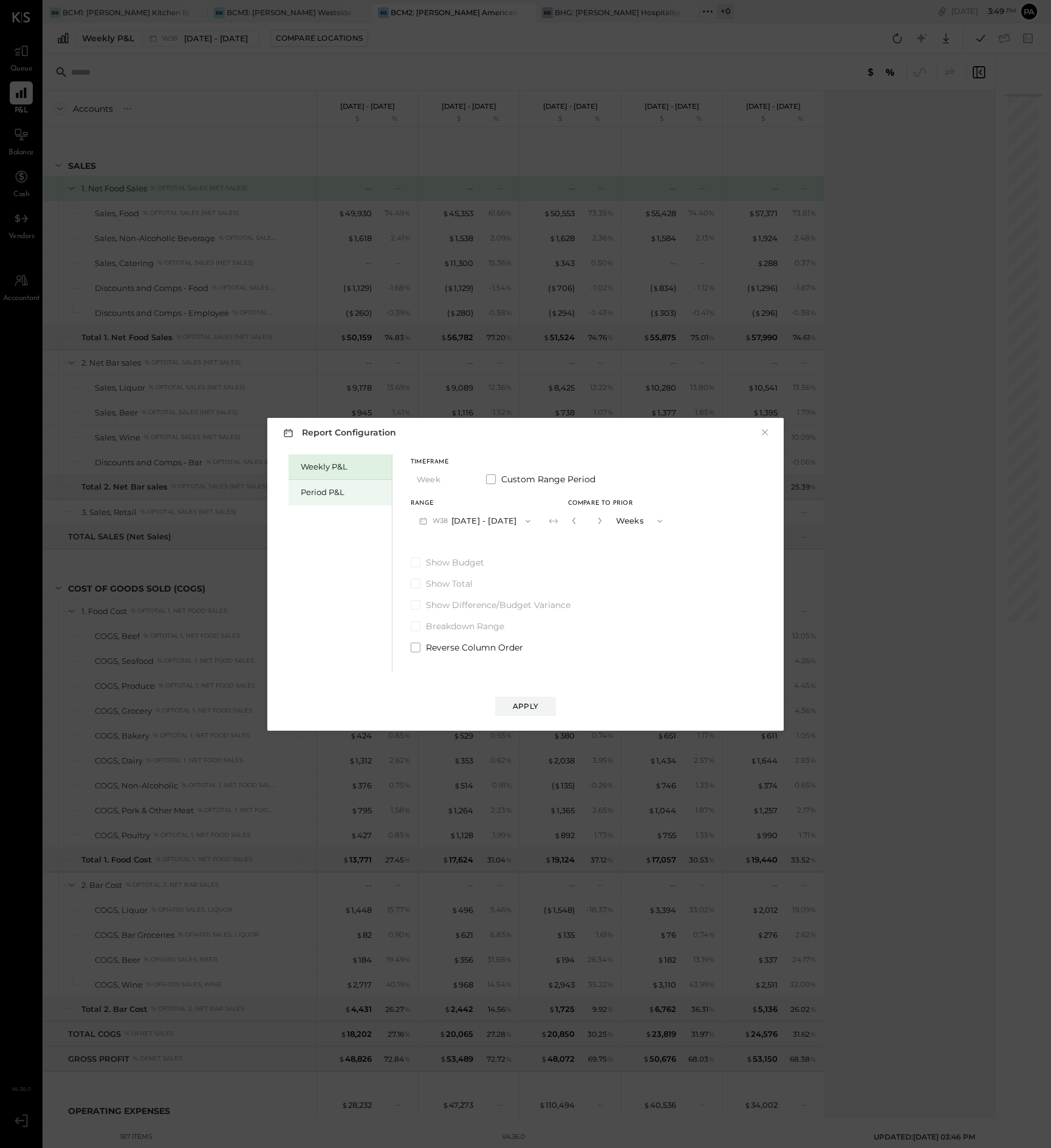
click at [329, 495] on div "Period P&L" at bounding box center [343, 493] width 85 height 12
click at [464, 479] on icon "button" at bounding box center [460, 479] width 10 height 10
click at [432, 545] on span "Year" at bounding box center [428, 545] width 16 height 8
click at [597, 525] on div "Compare" at bounding box center [577, 523] width 39 height 10
click at [603, 521] on icon "button" at bounding box center [600, 521] width 7 height 7
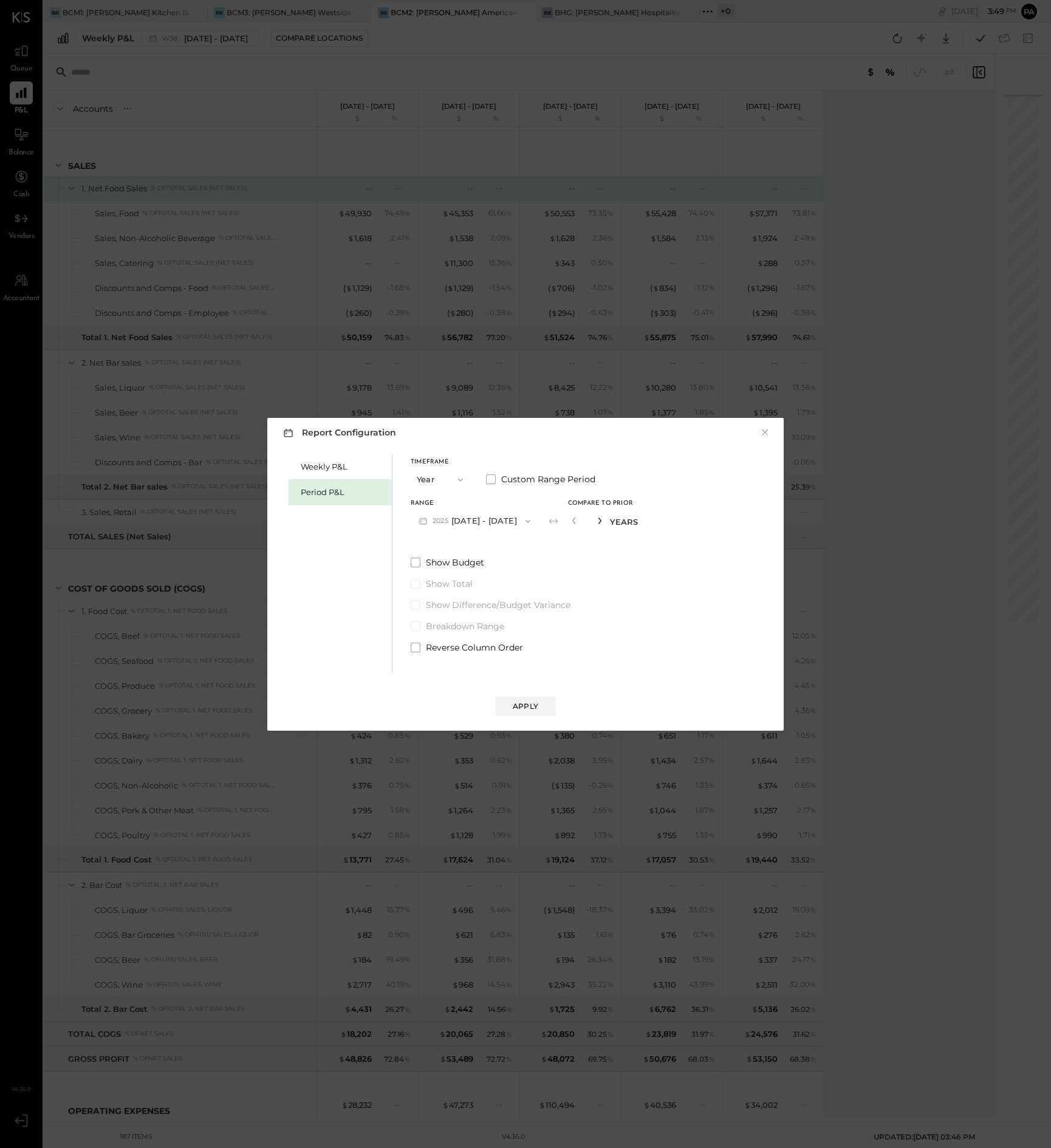
click at [603, 521] on icon "button" at bounding box center [600, 521] width 7 height 7
type input "*"
click at [534, 701] on div "Apply" at bounding box center [526, 706] width 25 height 10
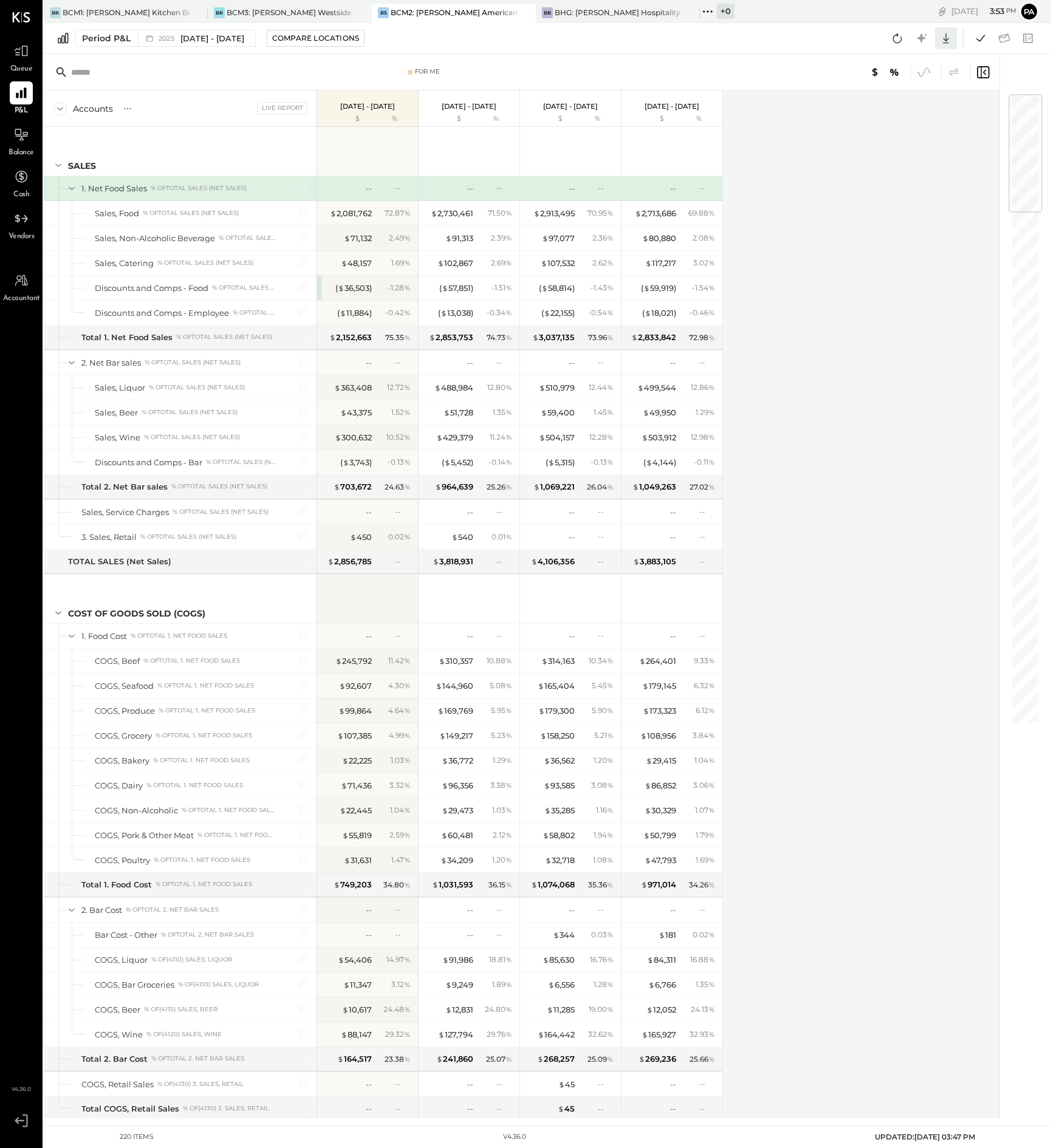
click at [943, 37] on icon at bounding box center [946, 38] width 16 height 16
click at [896, 108] on div "Excel" at bounding box center [908, 109] width 97 height 25
